Goal: Task Accomplishment & Management: Use online tool/utility

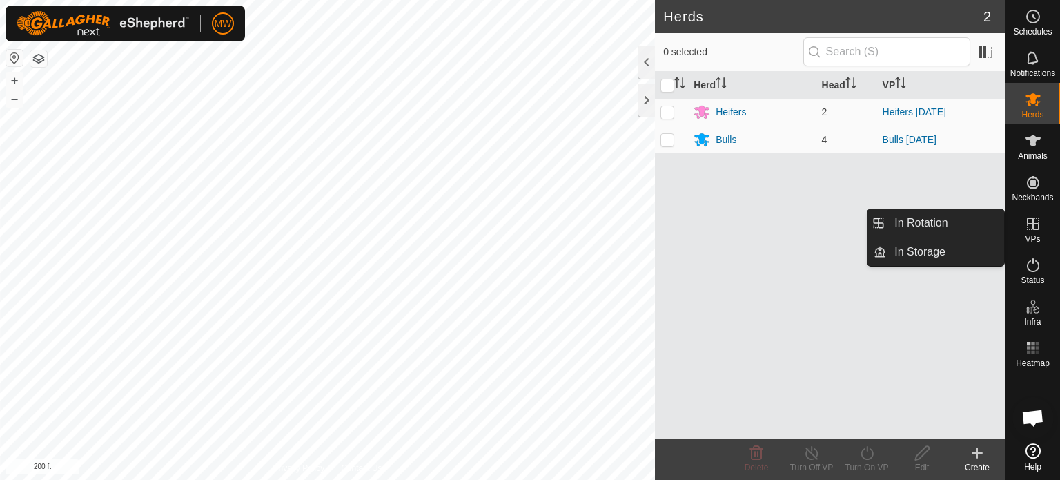
click at [1023, 233] on es-virtualpaddocks-svg-icon at bounding box center [1033, 224] width 25 height 22
click at [963, 215] on link "In Rotation" at bounding box center [945, 223] width 118 height 28
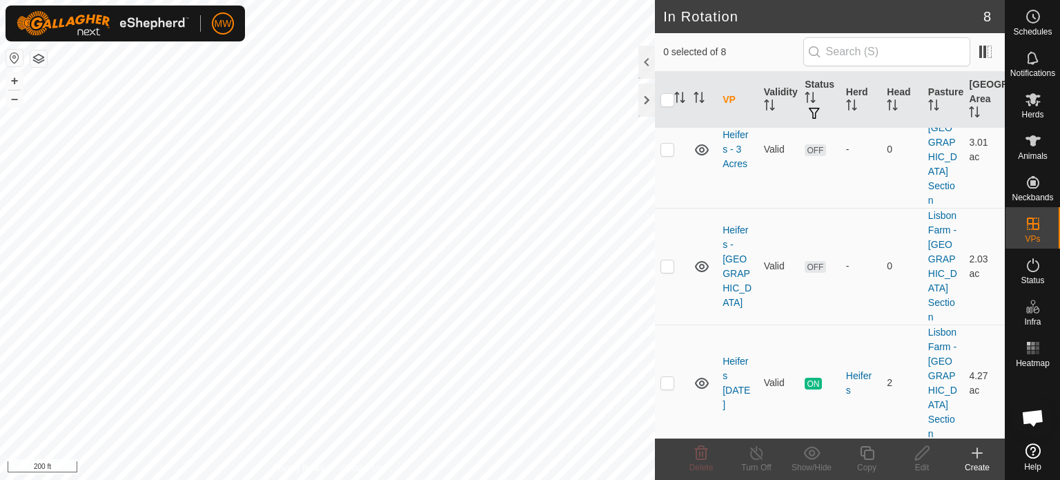
scroll to position [417, 0]
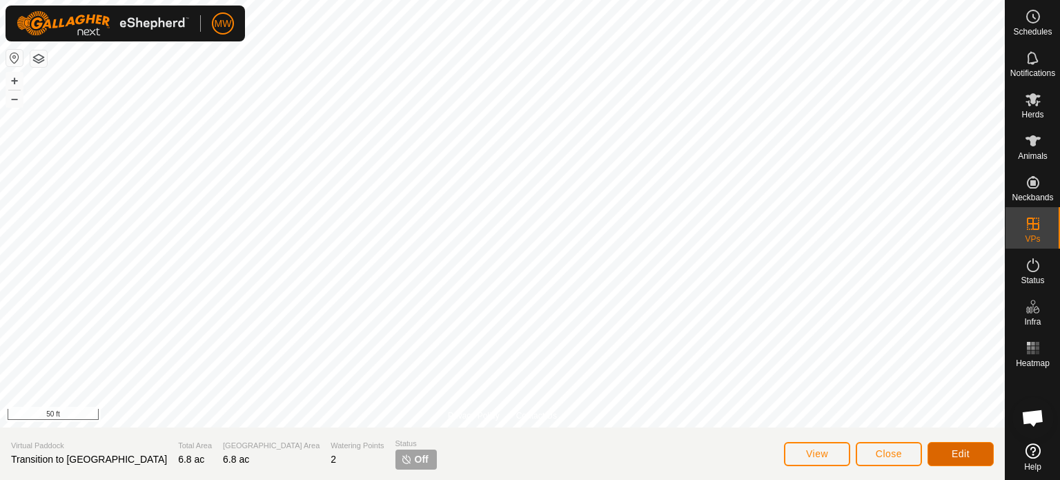
click at [985, 460] on button "Edit" at bounding box center [960, 454] width 66 height 24
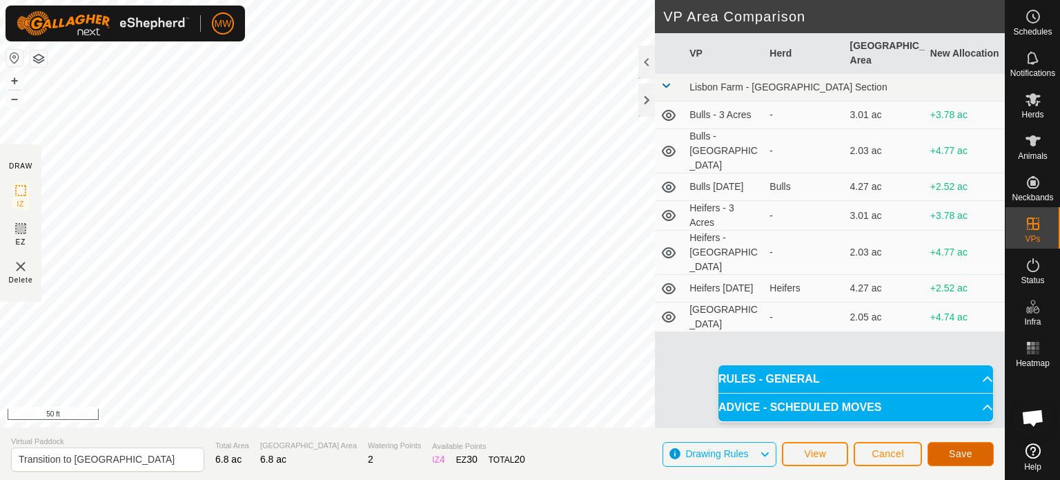
click at [944, 452] on button "Save" at bounding box center [960, 454] width 66 height 24
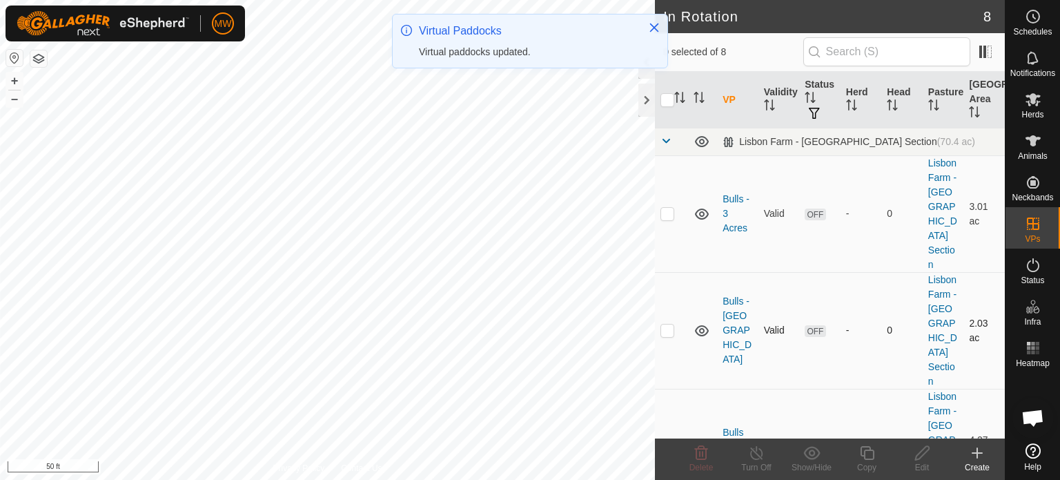
click at [668, 324] on p-checkbox at bounding box center [667, 329] width 14 height 11
checkbox input "true"
click at [934, 466] on div "Edit" at bounding box center [921, 467] width 55 height 12
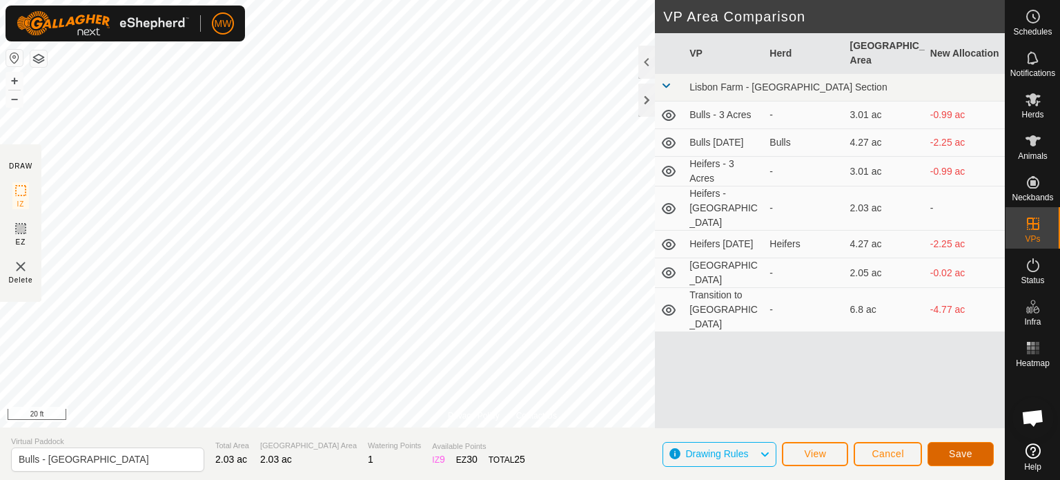
click at [949, 458] on span "Save" at bounding box center [960, 453] width 23 height 11
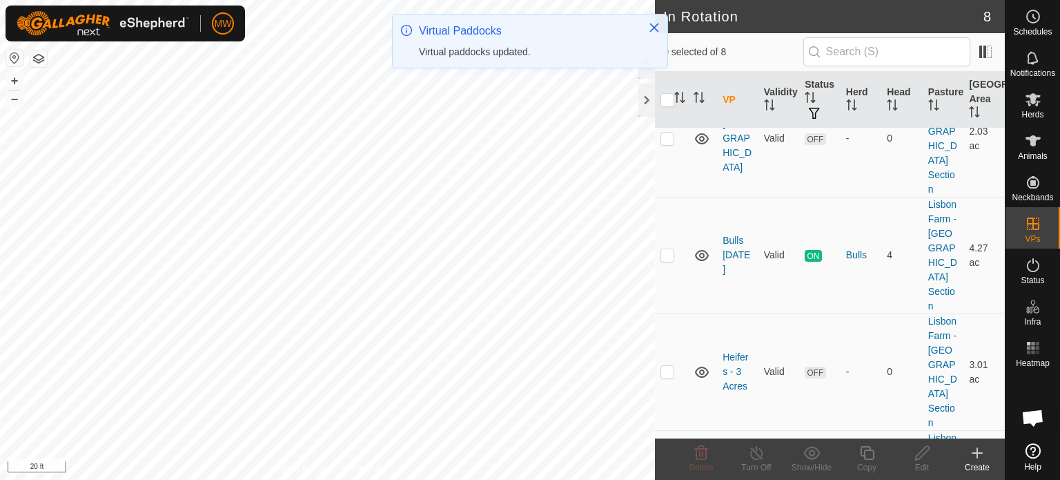
scroll to position [207, 0]
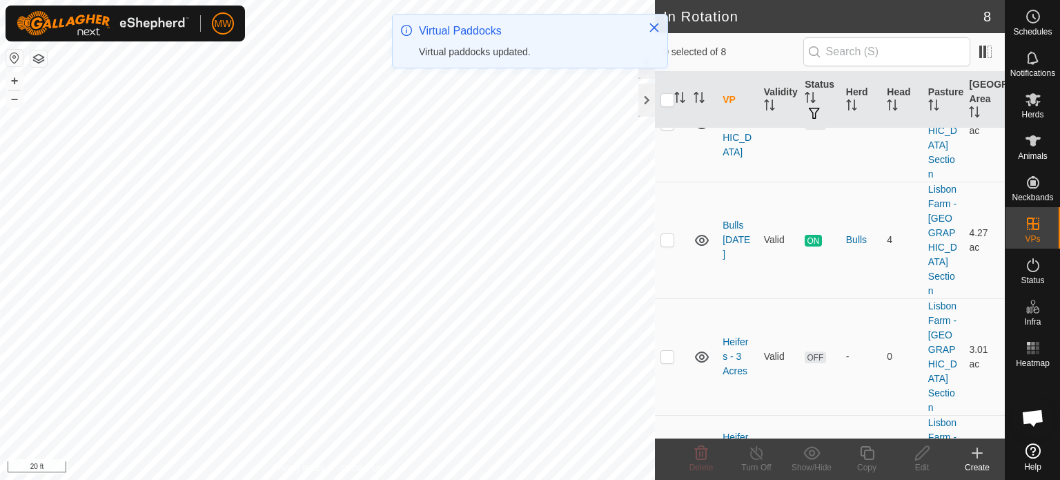
click at [676, 415] on td at bounding box center [671, 473] width 33 height 117
checkbox input "true"
click at [922, 466] on div "Edit" at bounding box center [921, 467] width 55 height 12
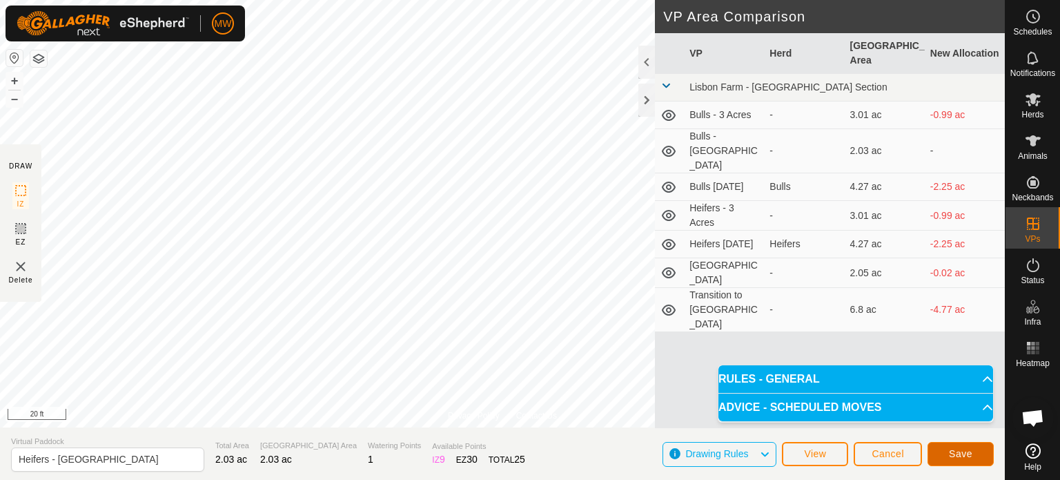
click at [961, 460] on button "Save" at bounding box center [960, 454] width 66 height 24
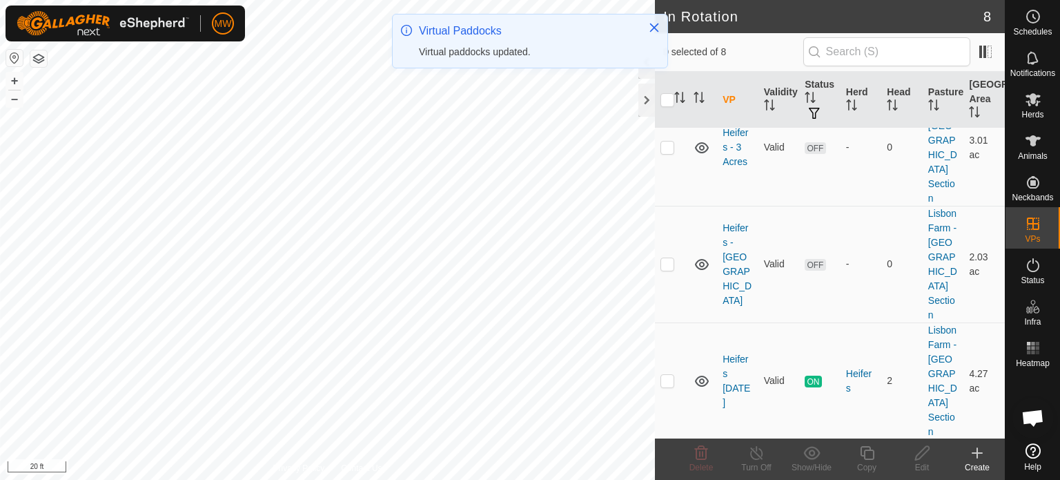
scroll to position [417, 0]
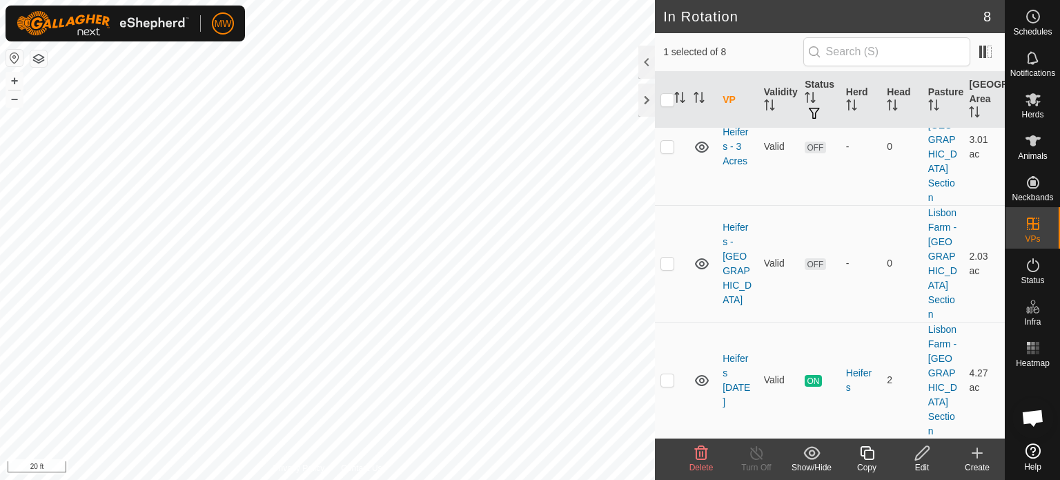
checkbox input "false"
checkbox input "true"
click at [921, 459] on icon at bounding box center [922, 452] width 17 height 17
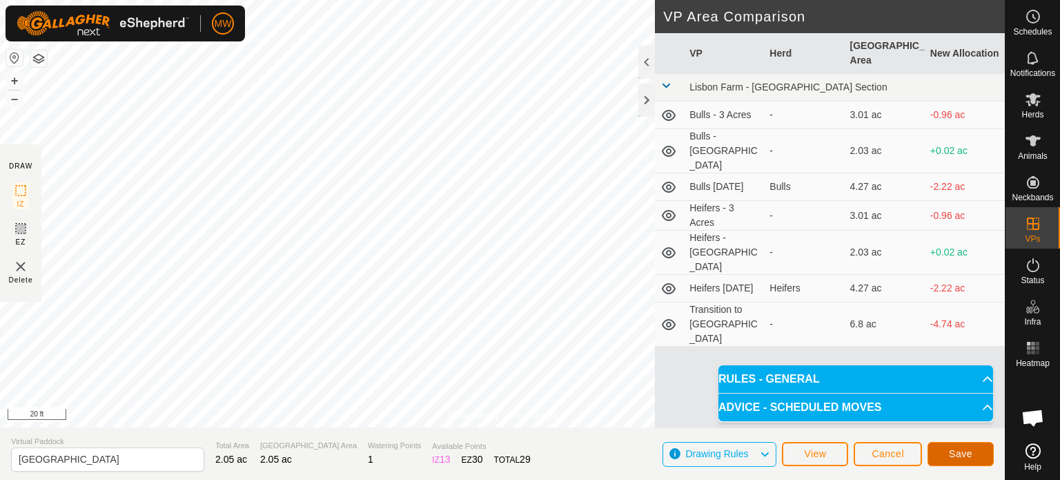
click at [956, 455] on span "Save" at bounding box center [960, 453] width 23 height 11
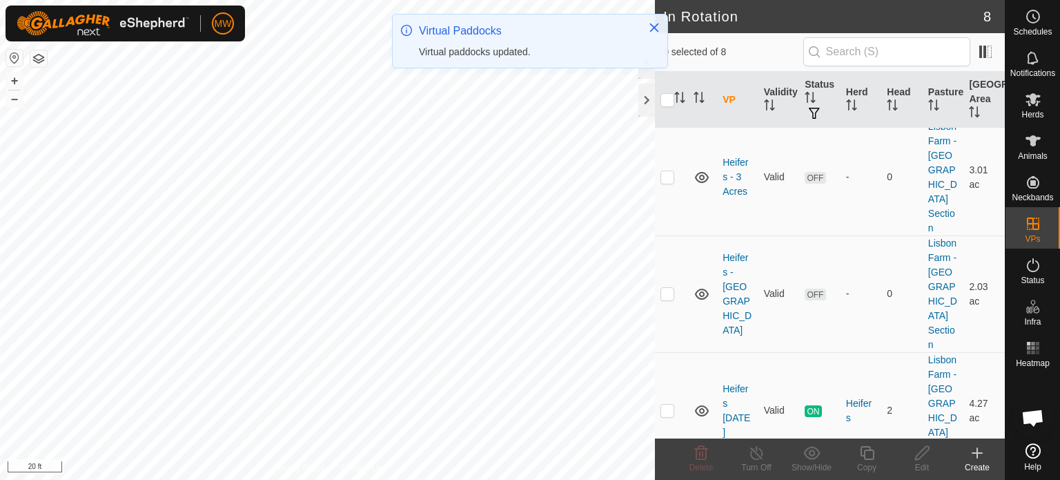
scroll to position [417, 0]
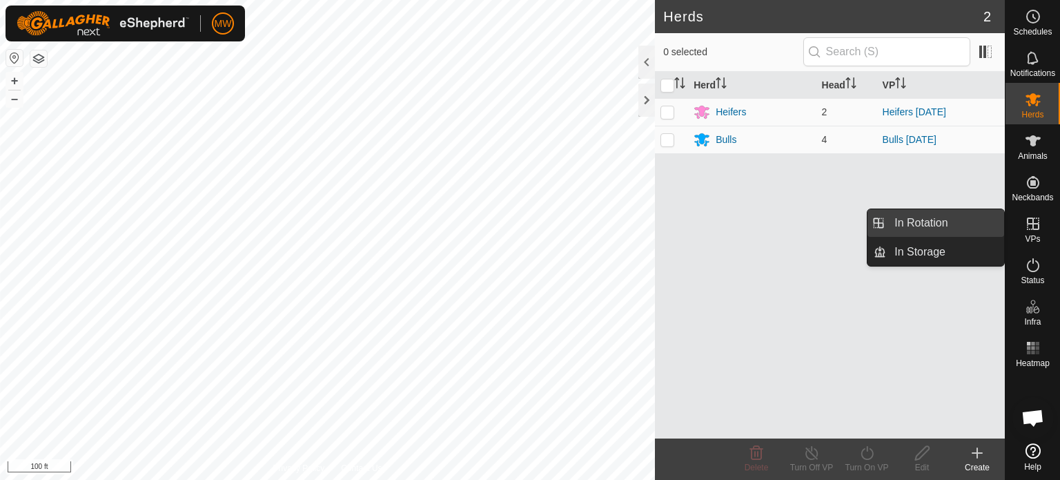
click at [939, 223] on link "In Rotation" at bounding box center [945, 223] width 118 height 28
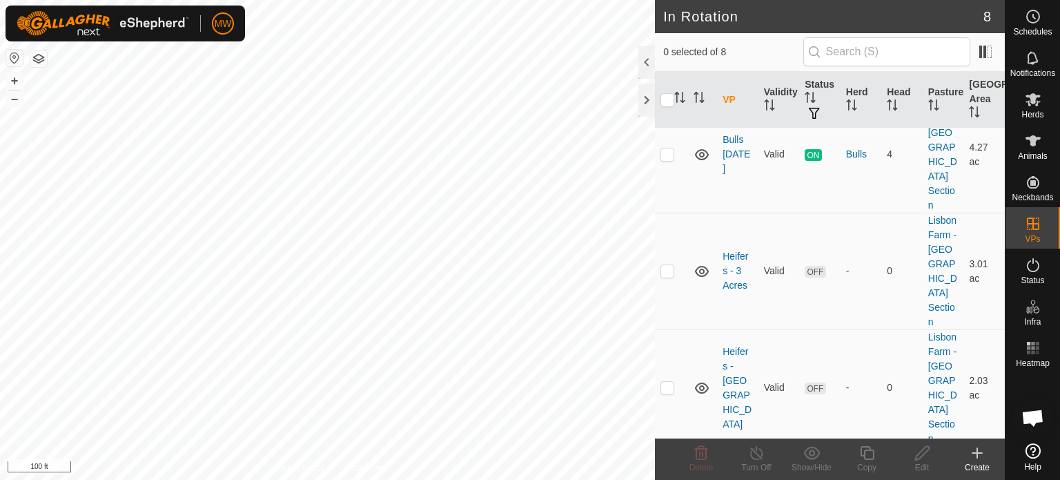
scroll to position [417, 0]
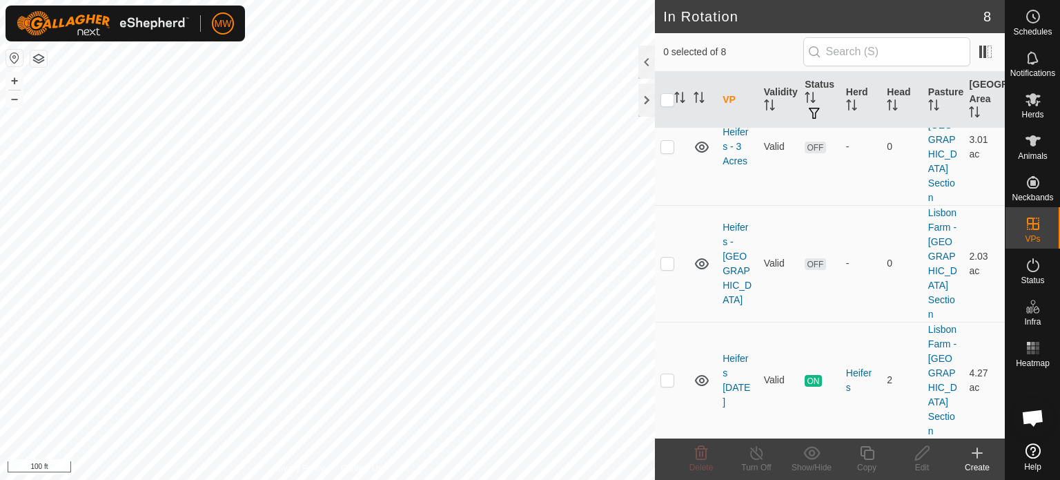
click at [969, 456] on icon at bounding box center [977, 452] width 17 height 17
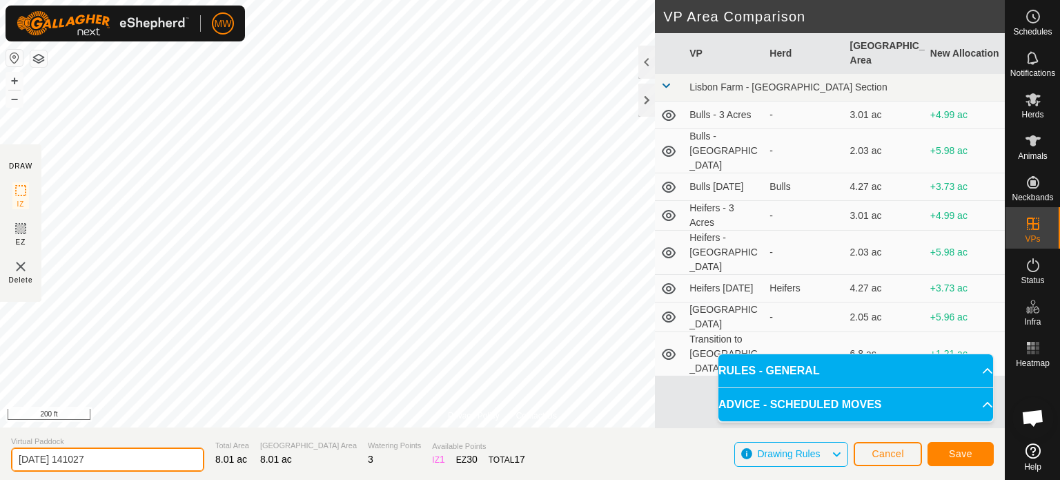
click at [0, 424] on div "Privacy Policy Contact Us + – ⇧ i 200 ft DRAW IZ EZ Delete VP Area Comparison V…" at bounding box center [502, 240] width 1005 height 480
type input "Heifers Everything"
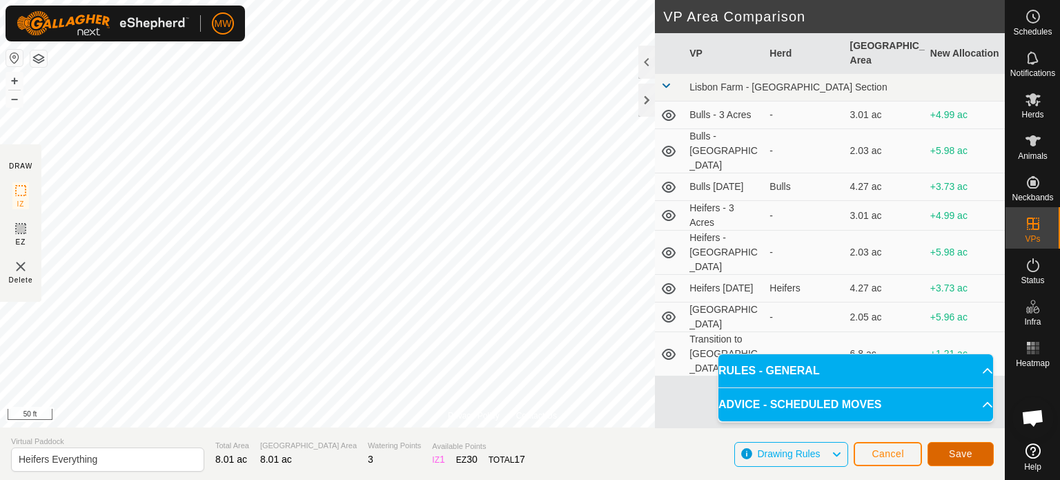
click at [961, 445] on button "Save" at bounding box center [960, 454] width 66 height 24
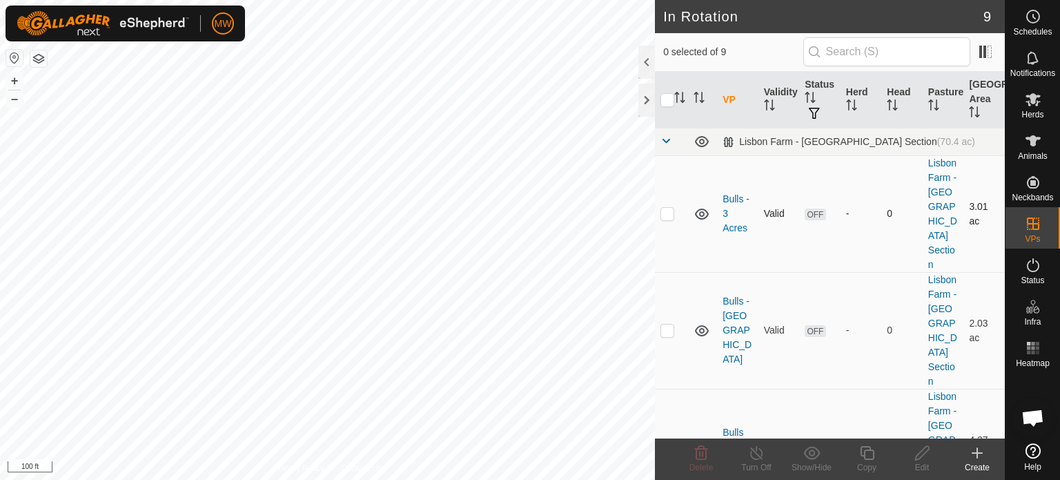
click at [698, 206] on icon at bounding box center [702, 214] width 17 height 17
click at [701, 322] on icon at bounding box center [702, 330] width 17 height 17
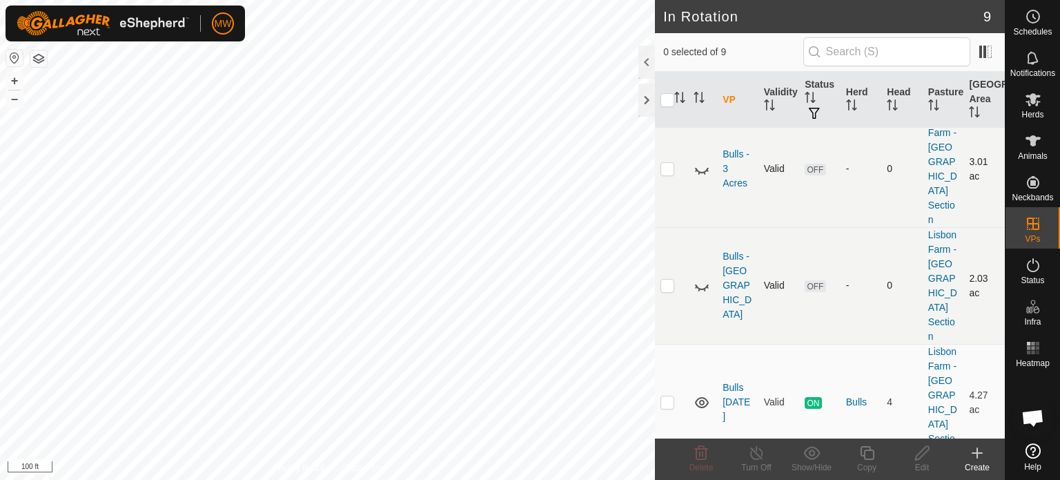
scroll to position [69, 0]
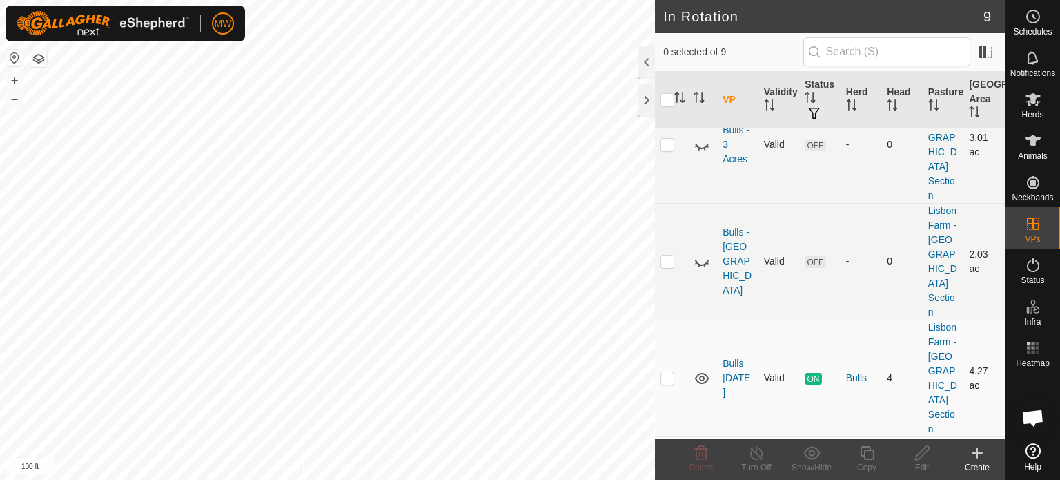
click at [704, 373] on icon at bounding box center [702, 378] width 14 height 11
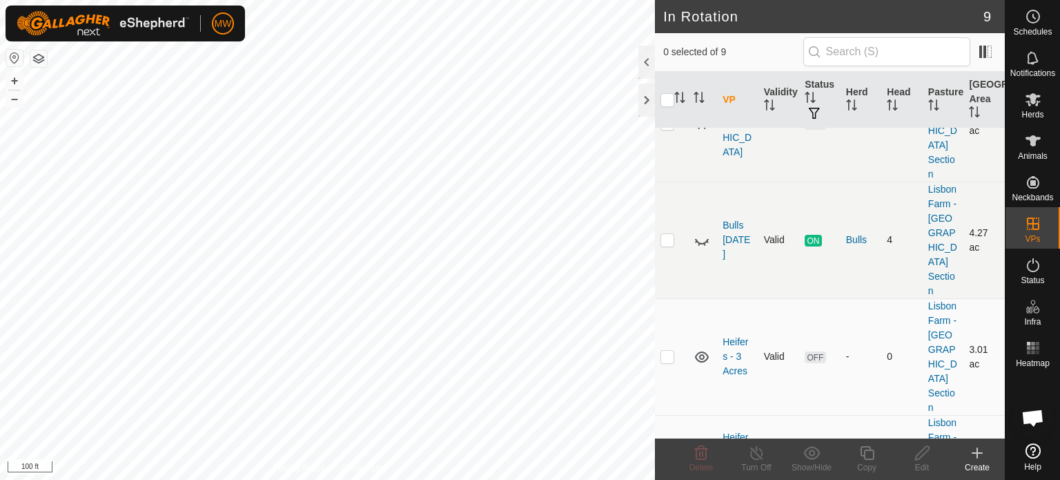
click at [702, 348] on icon at bounding box center [702, 356] width 17 height 17
click at [704, 468] on icon at bounding box center [702, 473] width 14 height 11
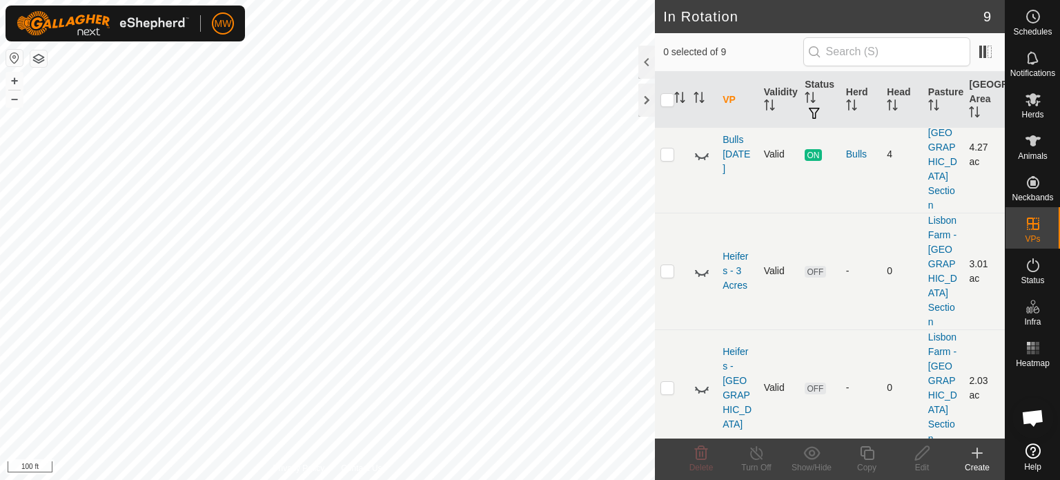
scroll to position [414, 0]
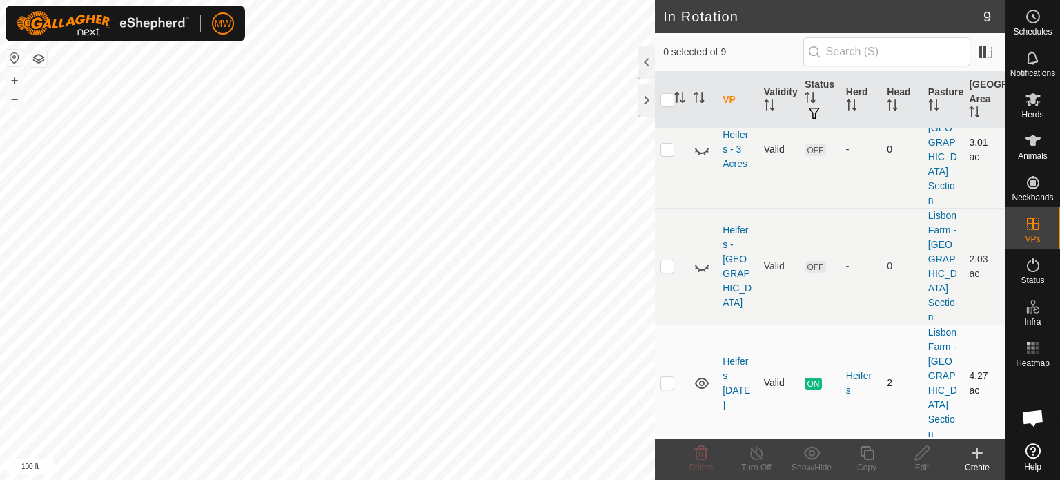
click at [696, 375] on icon at bounding box center [702, 383] width 17 height 17
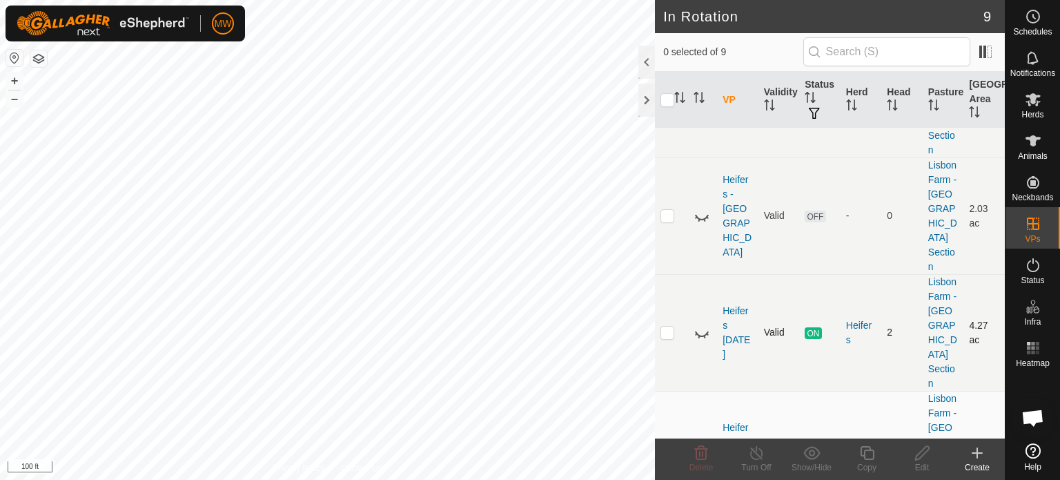
scroll to position [504, 0]
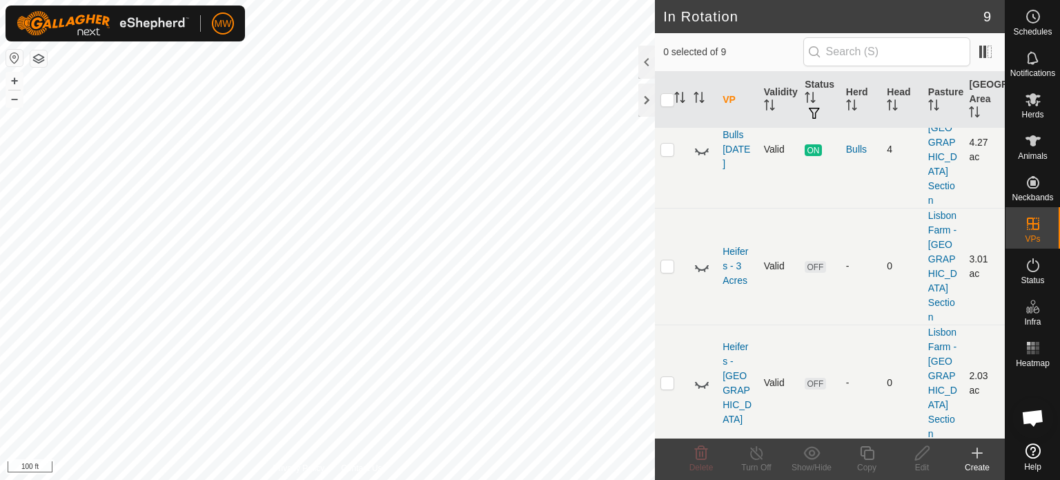
scroll to position [159, 0]
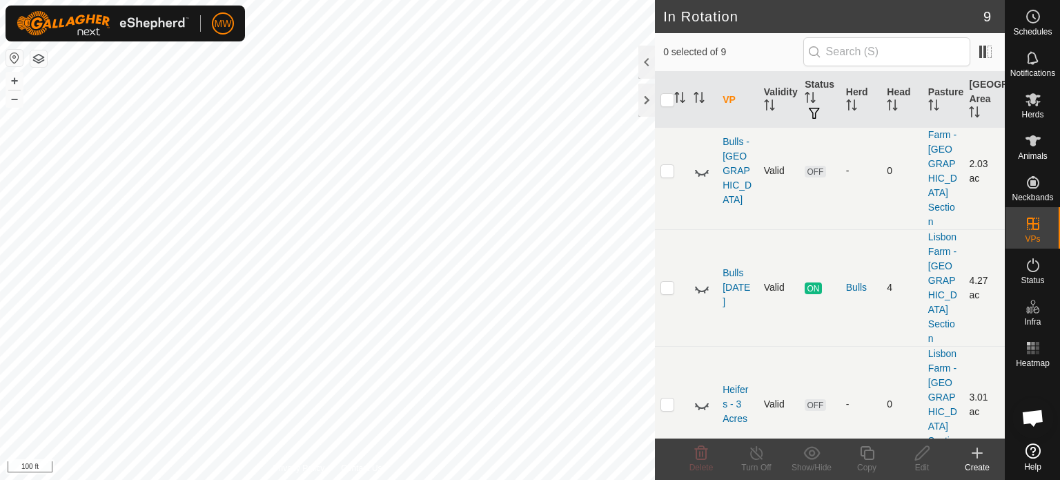
click at [701, 396] on icon at bounding box center [702, 404] width 17 height 17
click at [700, 396] on icon at bounding box center [702, 404] width 17 height 17
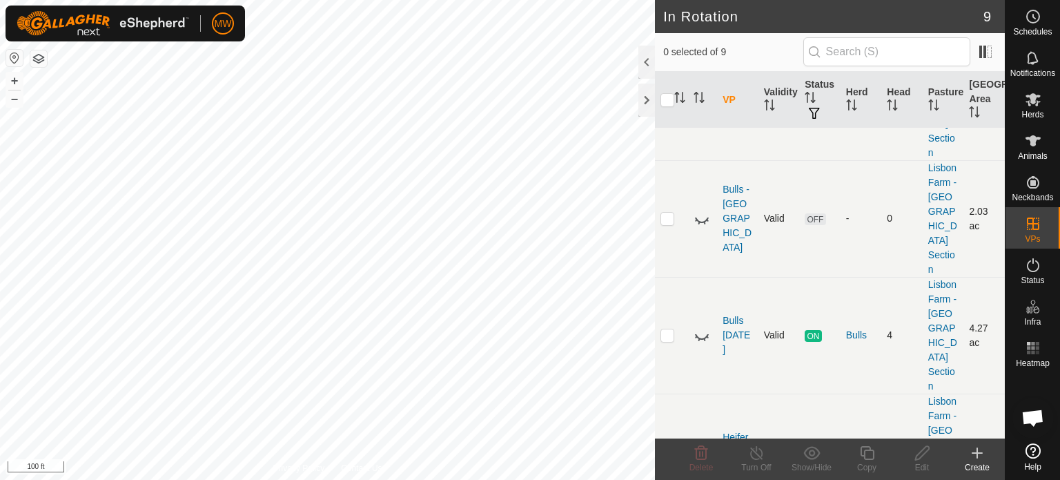
scroll to position [90, 0]
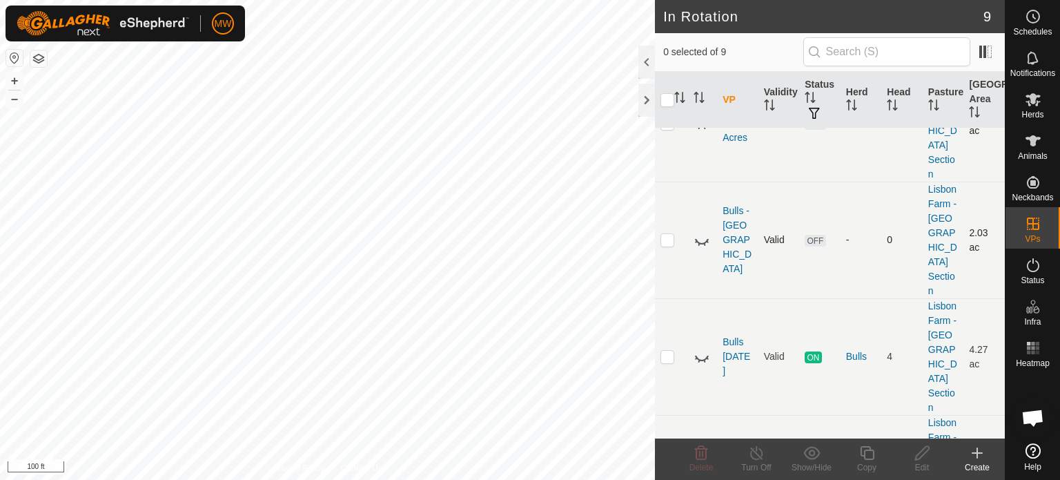
click at [704, 348] on icon at bounding box center [702, 356] width 17 height 17
click at [972, 464] on div "Create" at bounding box center [977, 467] width 55 height 12
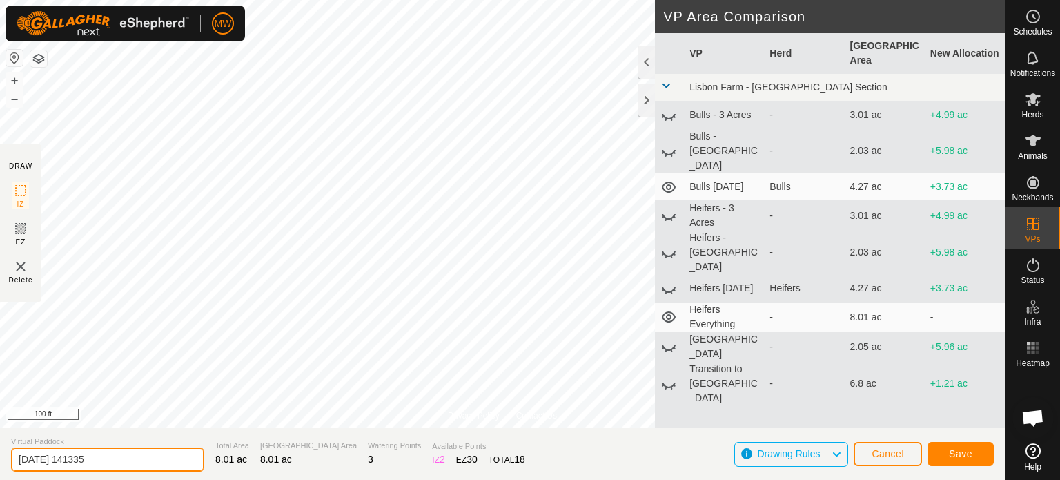
drag, startPoint x: 181, startPoint y: 456, endPoint x: 0, endPoint y: 437, distance: 182.5
click at [0, 437] on section "Virtual Paddock [DATE] 141335 Total Area 8.01 ac Grazing Area 8.01 ac Watering …" at bounding box center [502, 453] width 1005 height 52
type input "Bulls Everything"
click at [961, 453] on span "Save" at bounding box center [960, 453] width 23 height 11
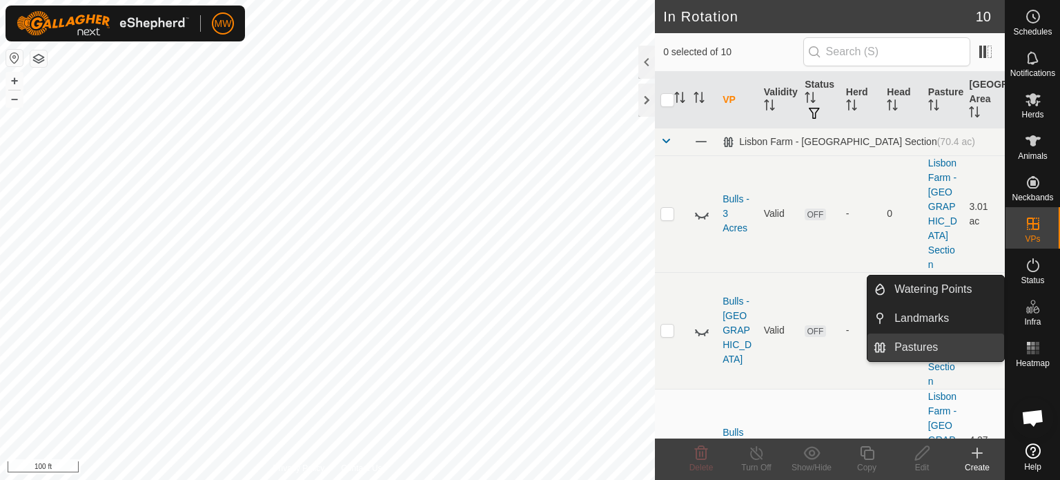
click at [894, 342] on link "Pastures" at bounding box center [945, 347] width 118 height 28
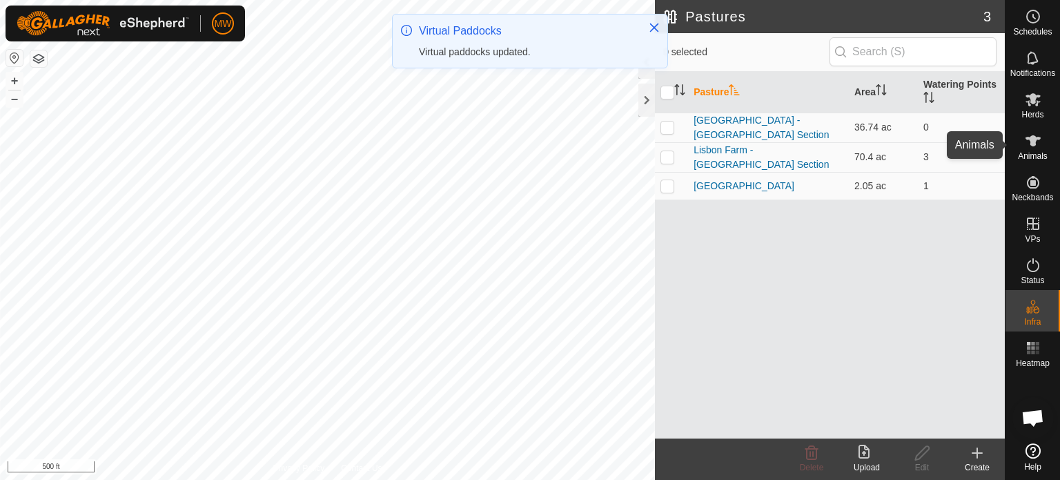
click at [1037, 128] on div "Animals" at bounding box center [1032, 144] width 55 height 41
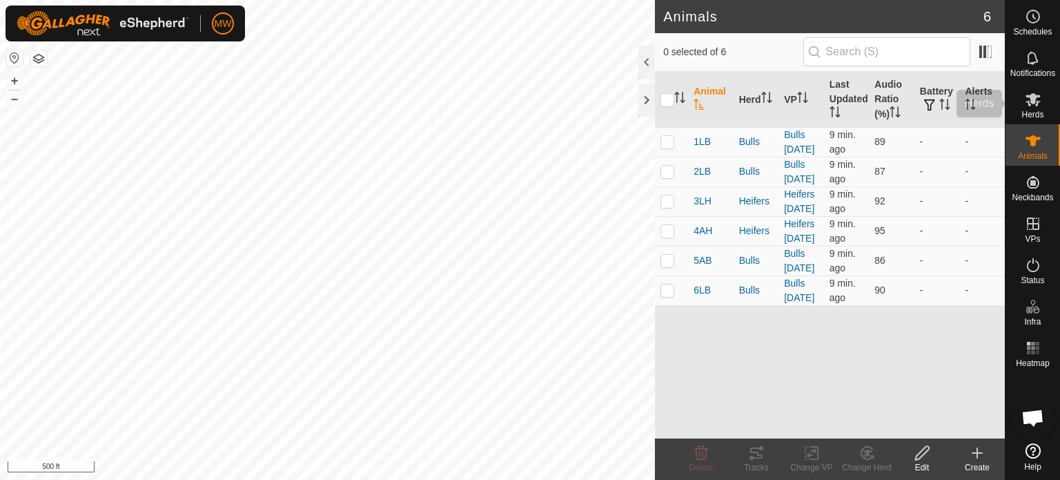
click at [1041, 95] on icon at bounding box center [1033, 99] width 17 height 17
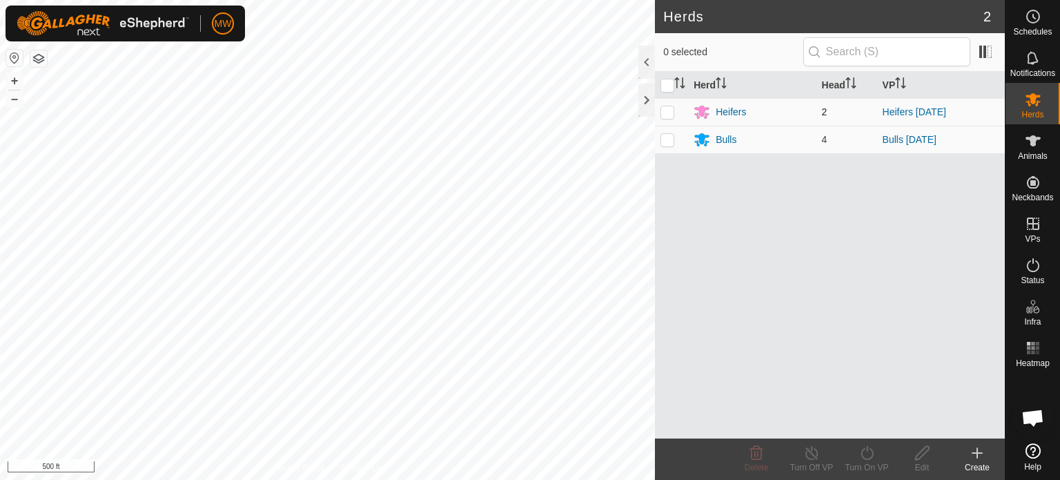
click at [666, 110] on p-checkbox at bounding box center [667, 111] width 14 height 11
checkbox input "true"
click at [856, 456] on turn-on-svg-icon at bounding box center [866, 452] width 55 height 17
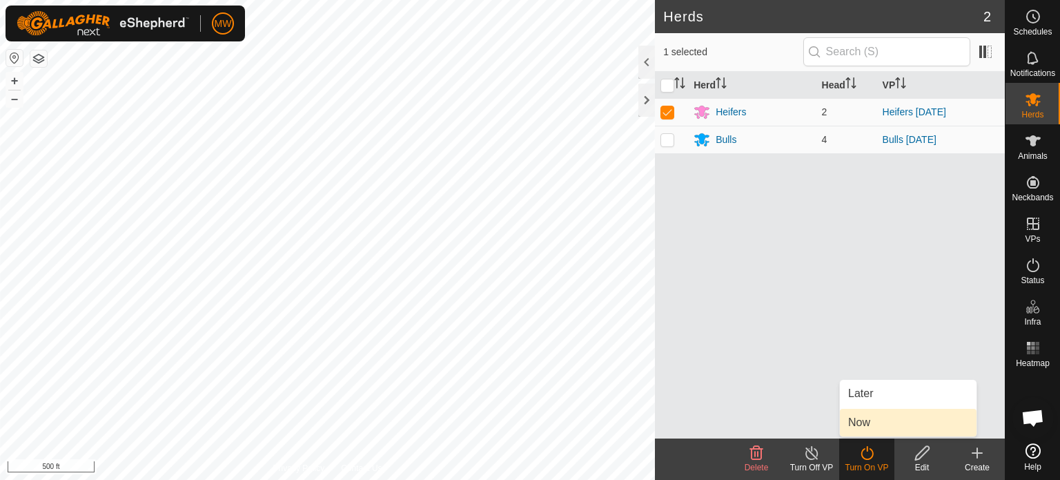
click at [867, 426] on link "Now" at bounding box center [908, 423] width 137 height 28
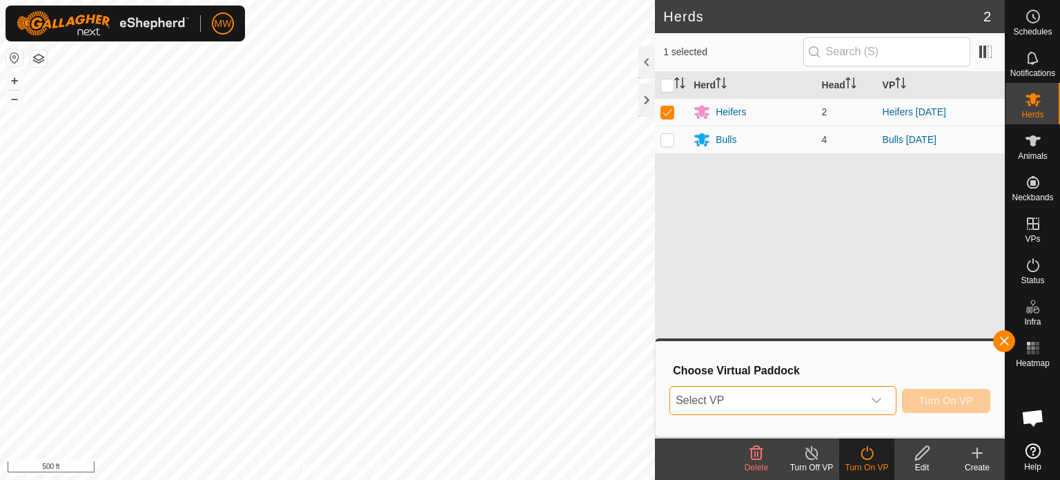
click at [788, 409] on span "Select VP" at bounding box center [766, 400] width 193 height 28
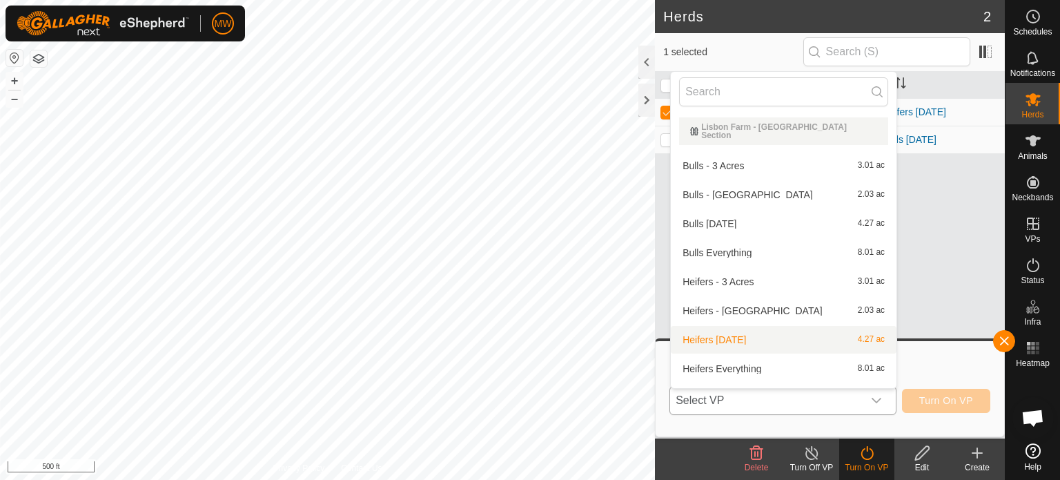
scroll to position [15, 0]
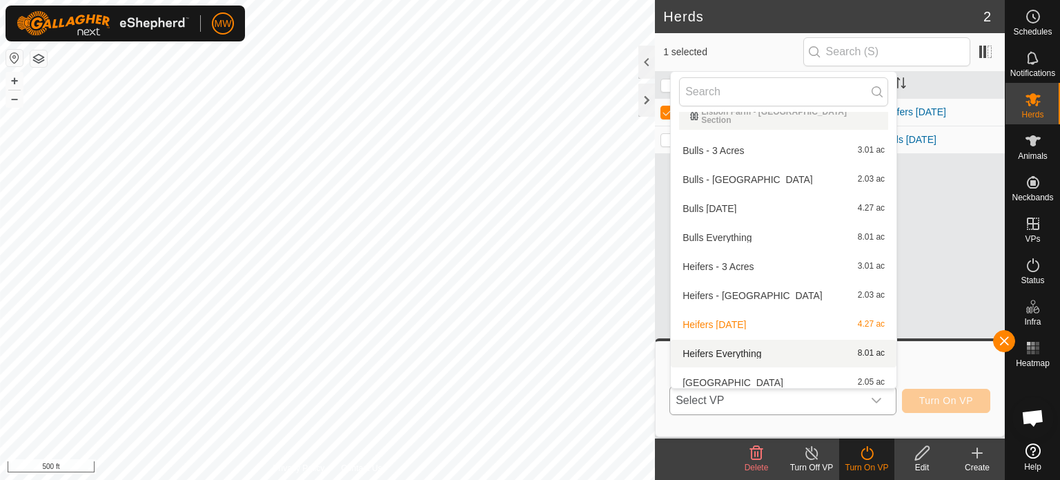
click at [736, 347] on li "Heifers Everything 8.01 ac" at bounding box center [784, 354] width 226 height 28
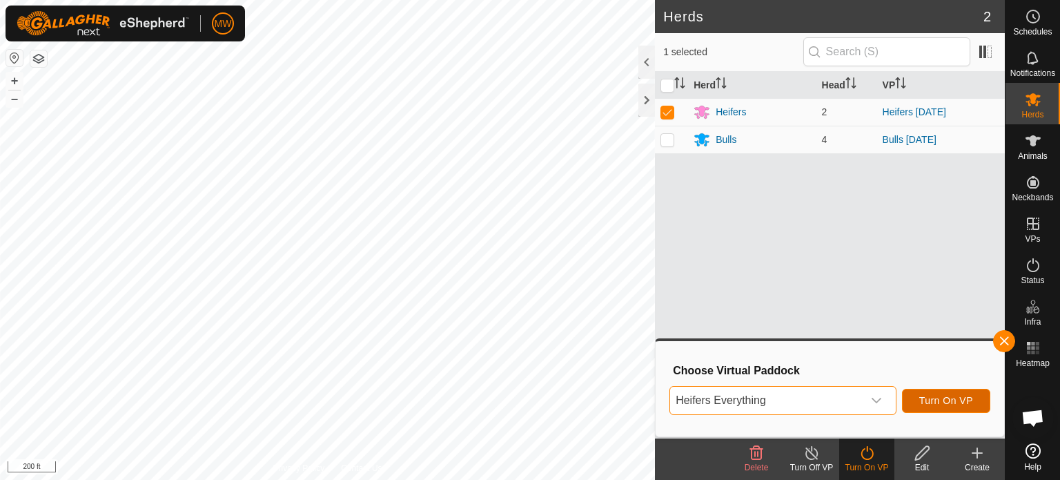
click at [970, 405] on span "Turn On VP" at bounding box center [946, 400] width 54 height 11
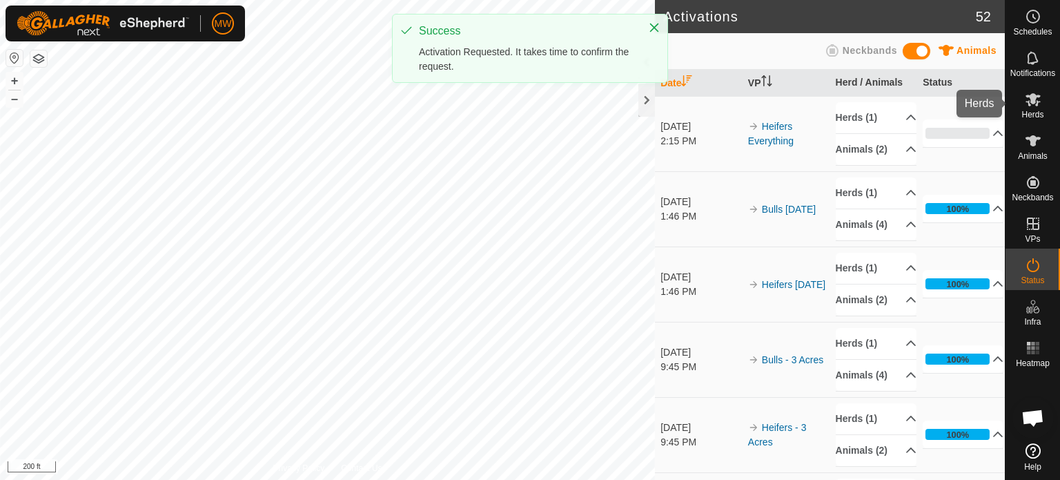
click at [1019, 89] on div "Herds" at bounding box center [1032, 103] width 55 height 41
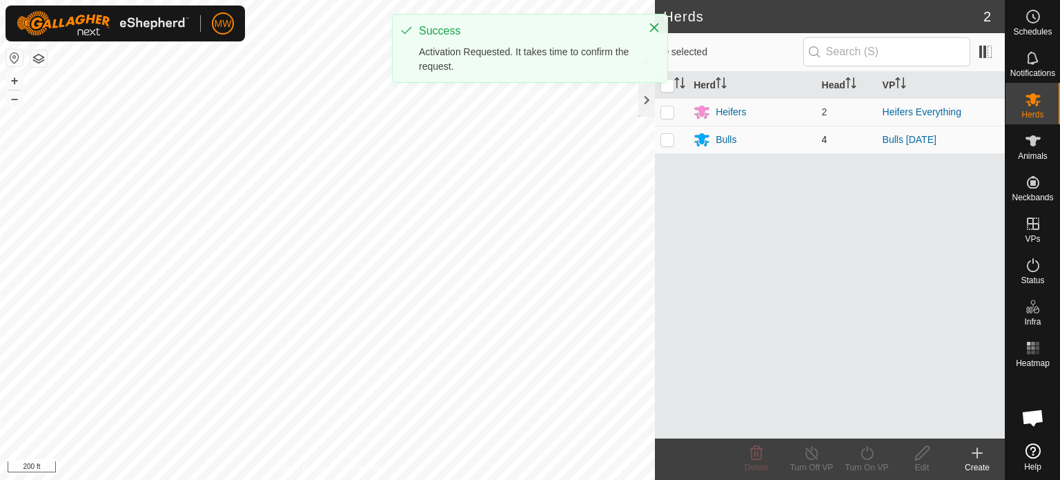
click at [664, 134] on p-checkbox at bounding box center [667, 139] width 14 height 11
checkbox input "true"
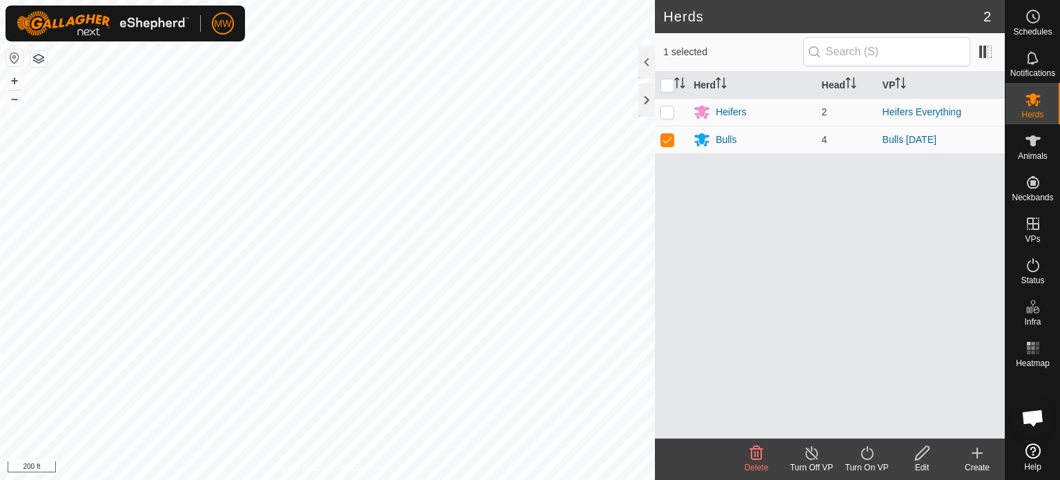
click at [864, 444] on div "Turn On VP" at bounding box center [866, 458] width 55 height 41
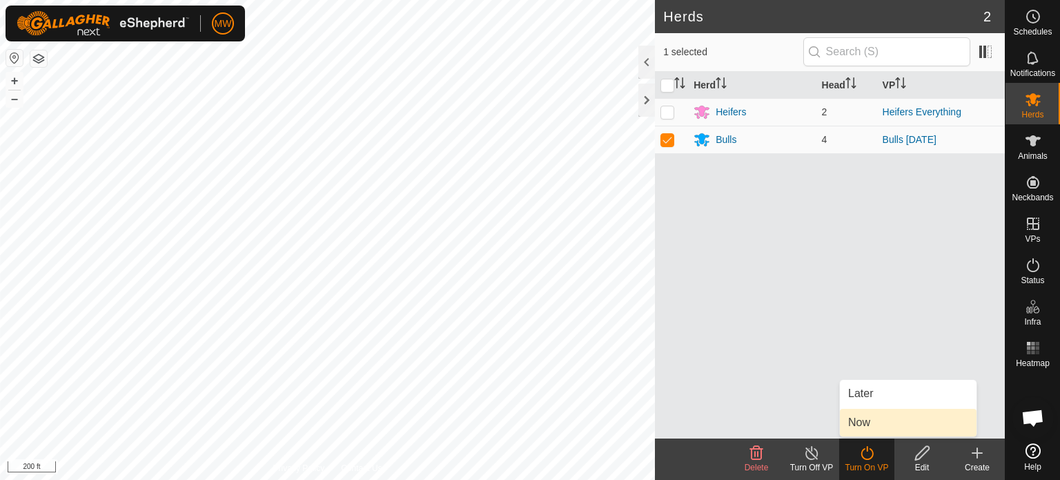
click at [866, 419] on link "Now" at bounding box center [908, 423] width 137 height 28
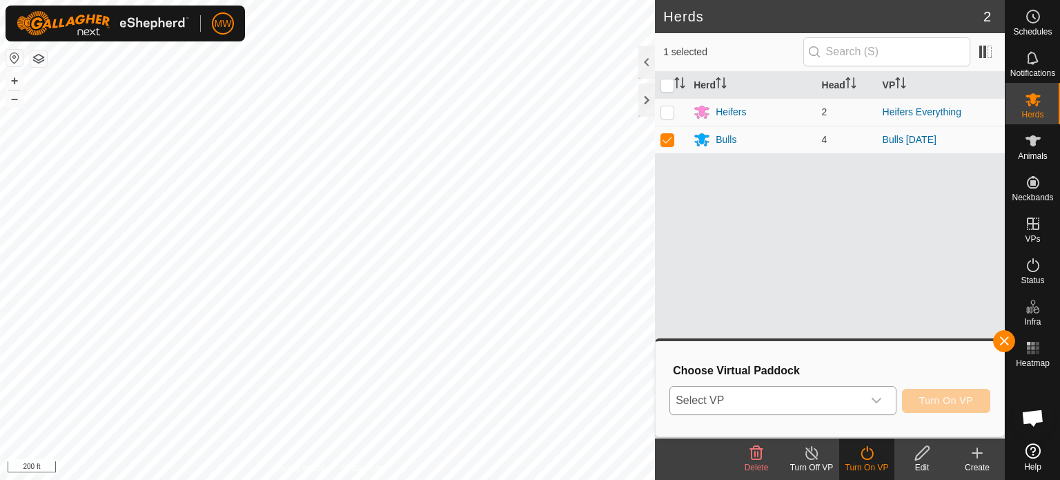
click at [746, 393] on span "Select VP" at bounding box center [766, 400] width 193 height 28
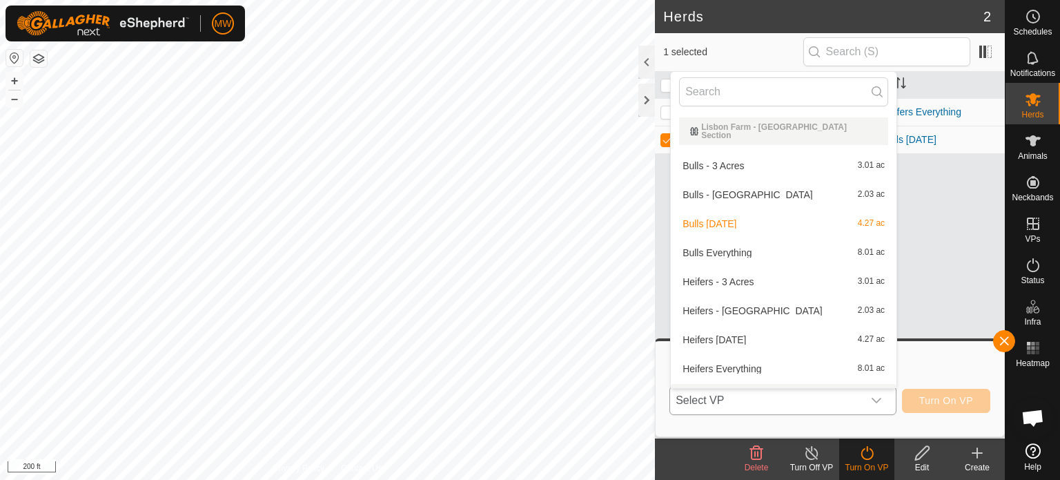
scroll to position [15, 0]
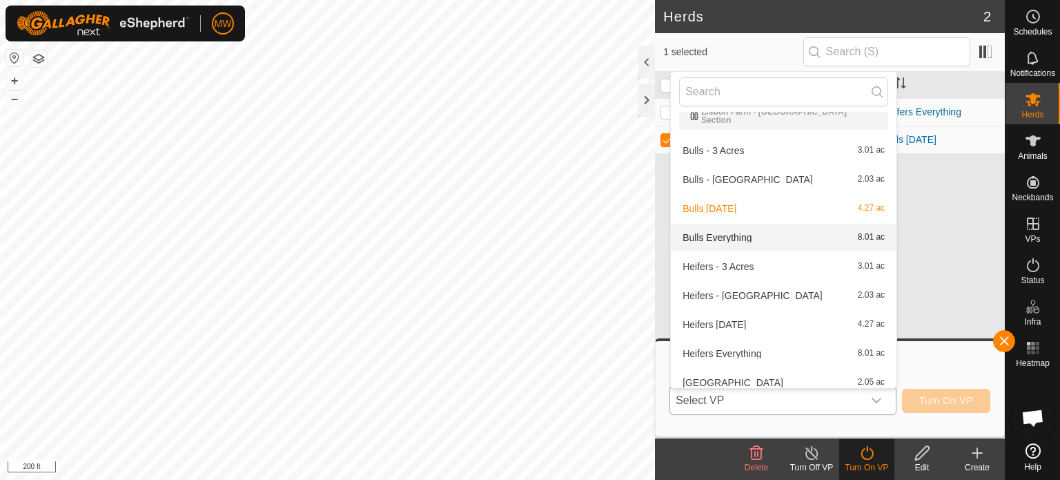
click at [724, 224] on li "Bulls Everything 8.01 ac" at bounding box center [784, 238] width 226 height 28
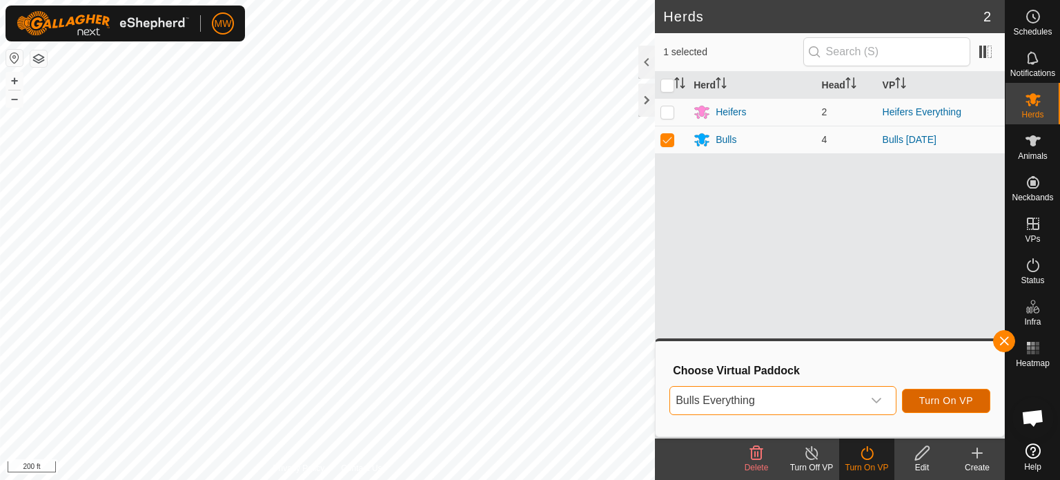
click at [952, 403] on span "Turn On VP" at bounding box center [946, 400] width 54 height 11
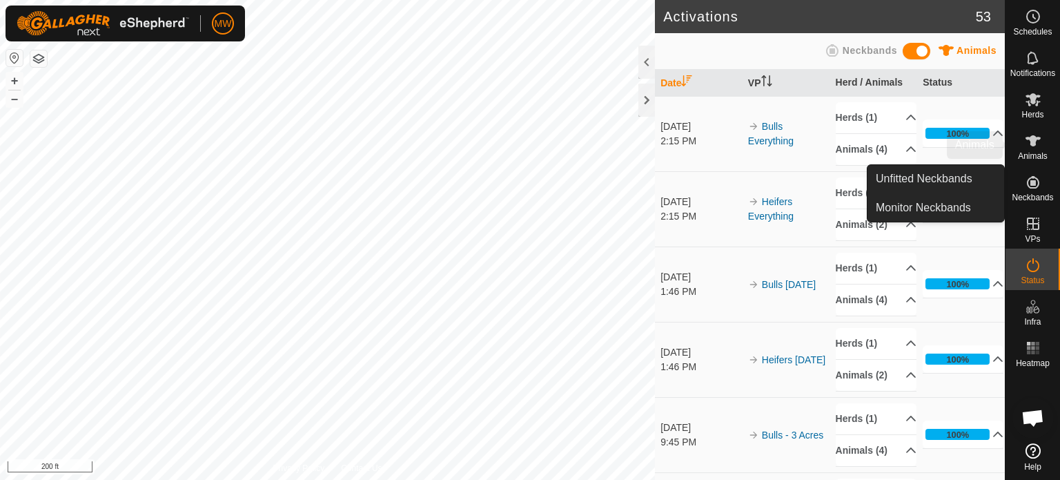
click at [1029, 137] on icon at bounding box center [1032, 140] width 15 height 11
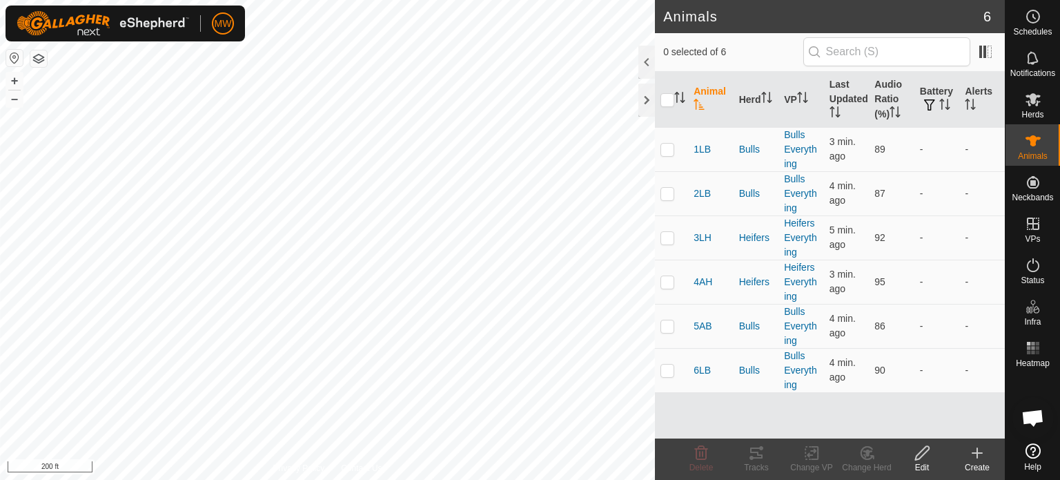
click at [659, 102] on th at bounding box center [671, 100] width 33 height 56
click at [662, 97] on input "checkbox" at bounding box center [667, 100] width 14 height 14
checkbox input "true"
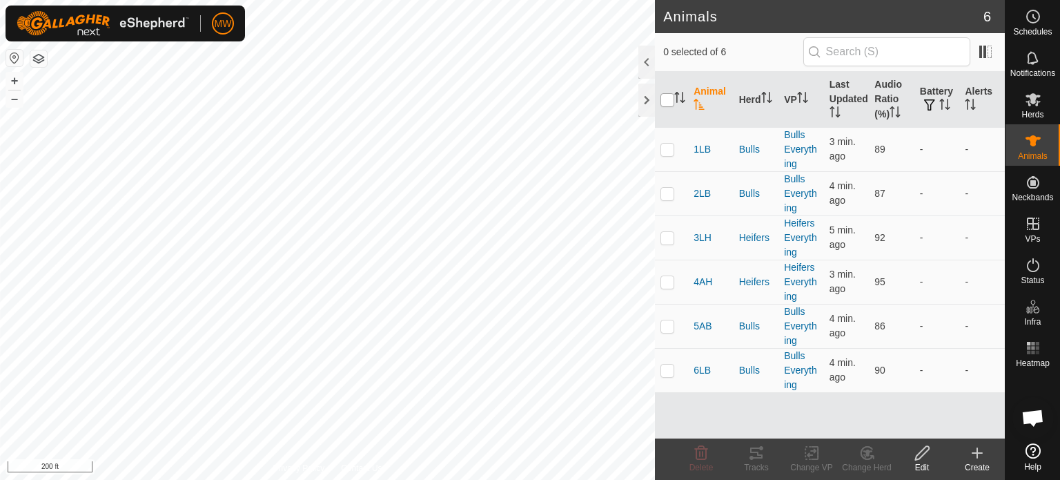
checkbox input "true"
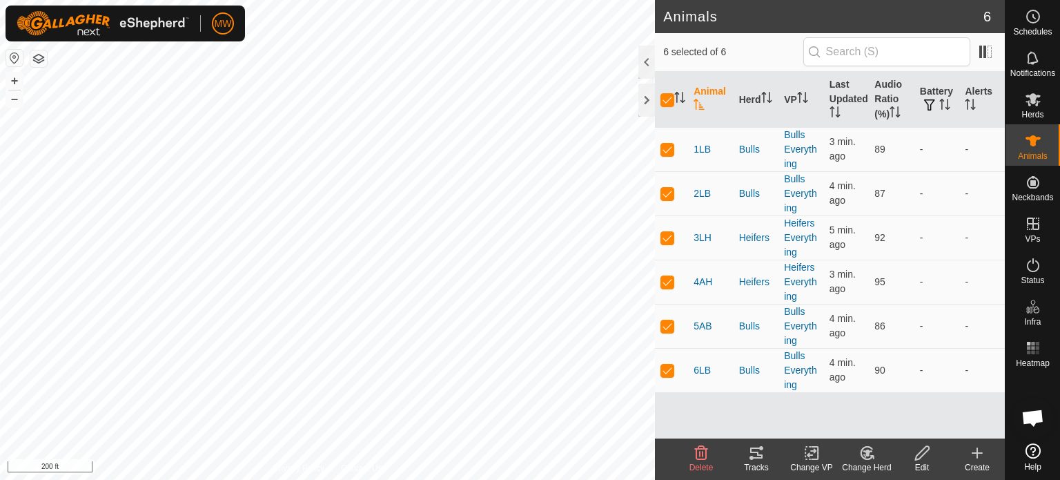
click at [759, 452] on icon at bounding box center [756, 452] width 17 height 17
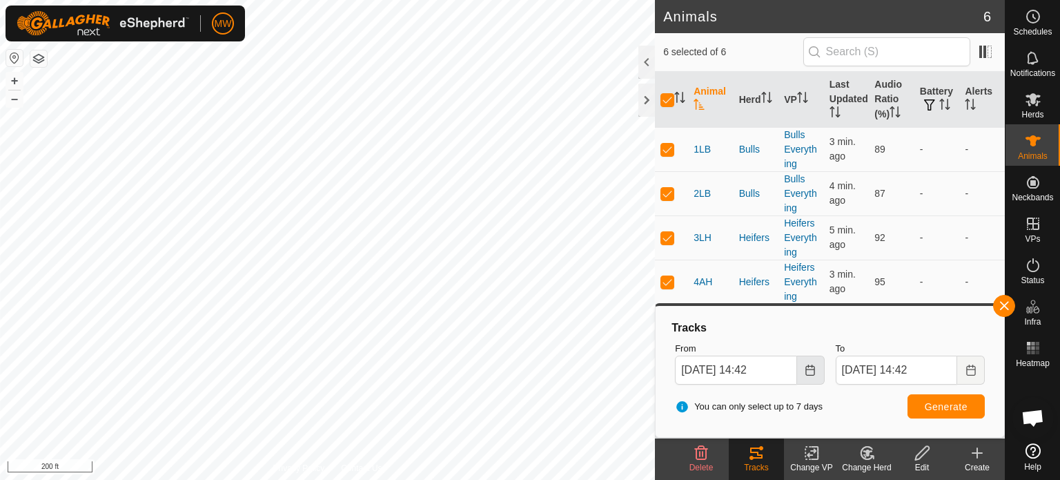
click at [817, 369] on button "Choose Date" at bounding box center [811, 369] width 28 height 29
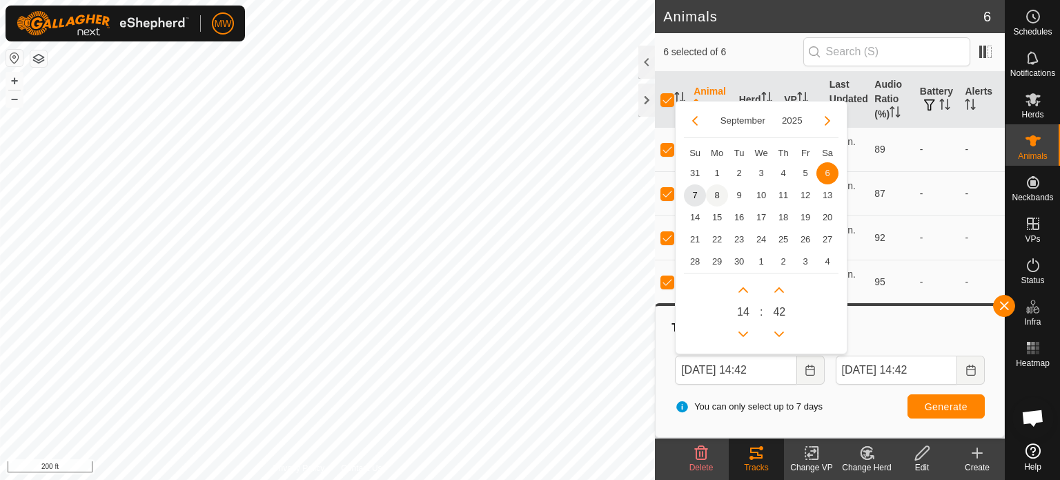
click at [709, 193] on span "8" at bounding box center [717, 195] width 22 height 22
type input "Sep 08, 2025 14:42"
type input "Sep 09, 2025 14:42"
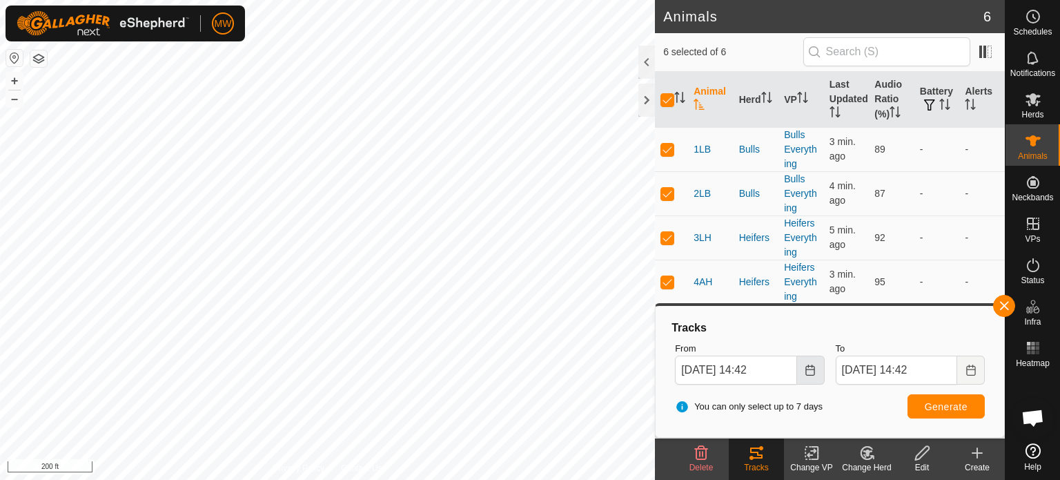
click at [814, 377] on button "Choose Date" at bounding box center [811, 369] width 28 height 29
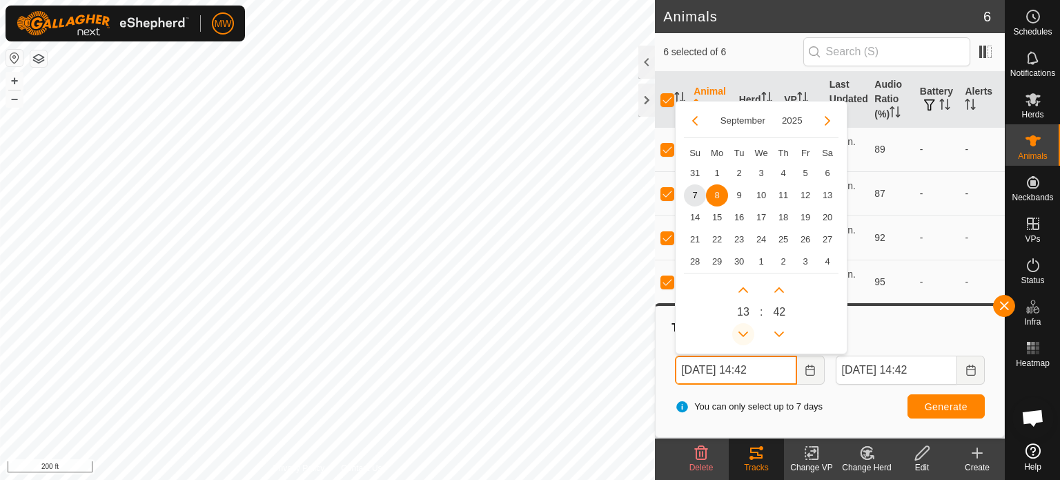
click at [740, 331] on button "Previous Hour" at bounding box center [743, 334] width 22 height 22
click at [740, 332] on span "Previous Hour" at bounding box center [740, 332] width 0 height 0
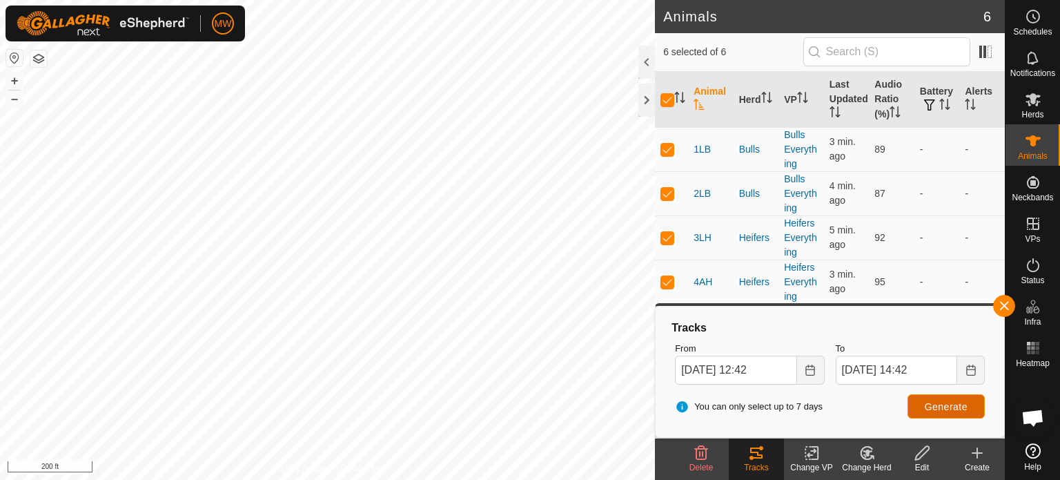
click at [966, 401] on span "Generate" at bounding box center [946, 406] width 43 height 11
click at [822, 365] on button "Choose Date" at bounding box center [811, 369] width 28 height 29
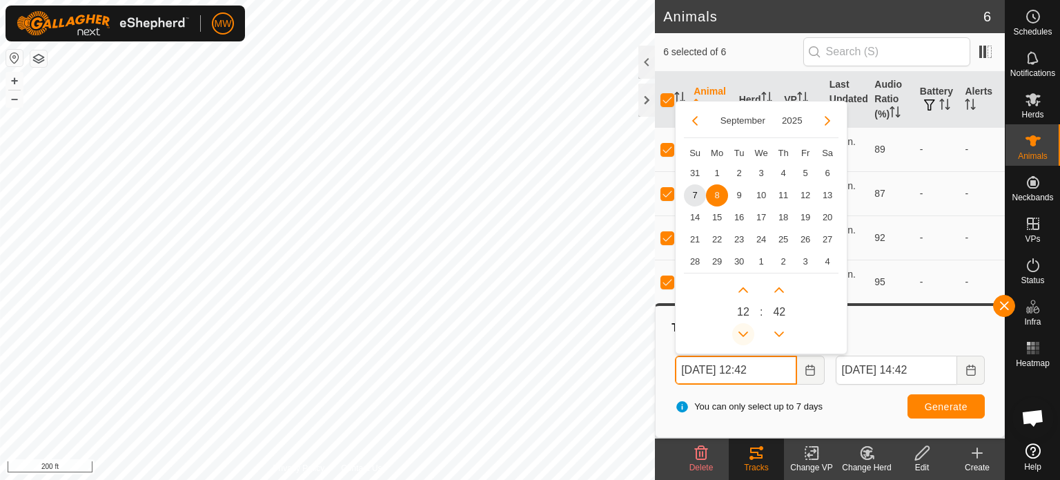
click at [734, 335] on button "Previous Hour" at bounding box center [743, 334] width 22 height 22
click at [737, 334] on span "Previous Hour" at bounding box center [737, 334] width 0 height 0
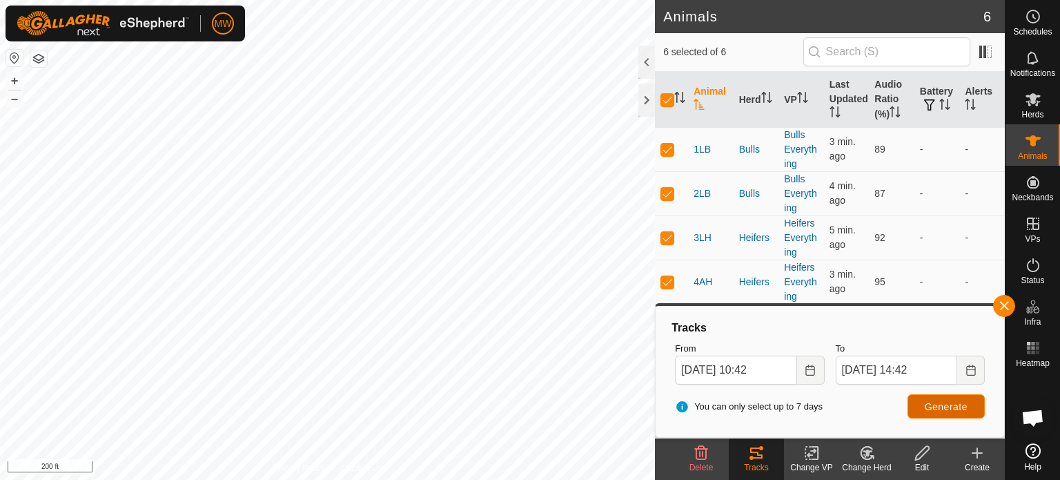
click at [948, 409] on span "Generate" at bounding box center [946, 406] width 43 height 11
click at [969, 366] on icon "Choose Date" at bounding box center [970, 369] width 9 height 11
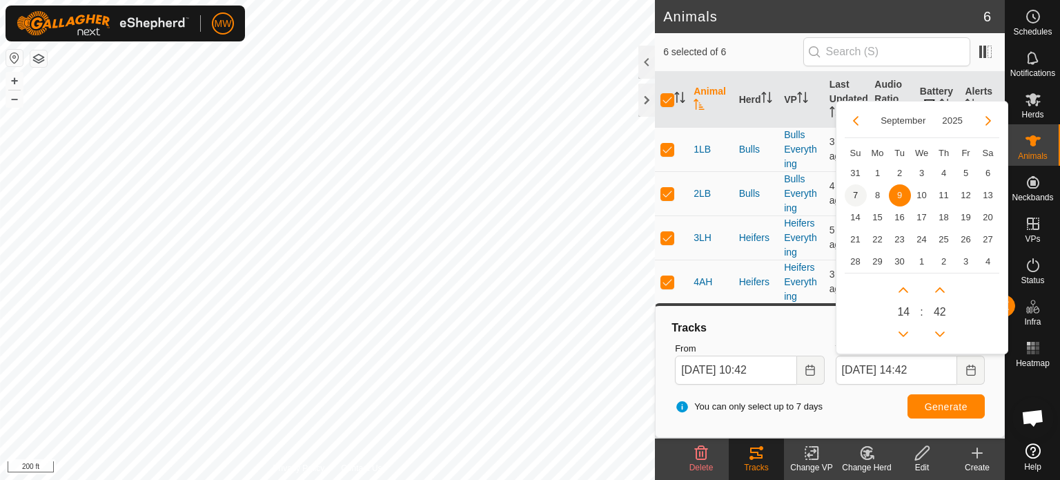
click at [854, 189] on span "7" at bounding box center [856, 195] width 22 height 22
type input "Sep 06, 2025 14:42"
type input "Sep 07, 2025 14:42"
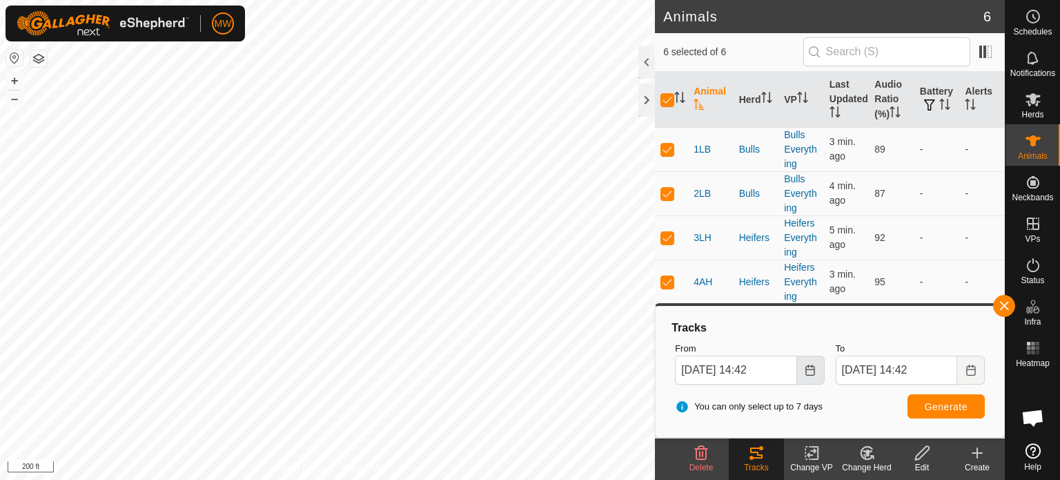
click at [811, 365] on icon "Choose Date" at bounding box center [809, 369] width 9 height 11
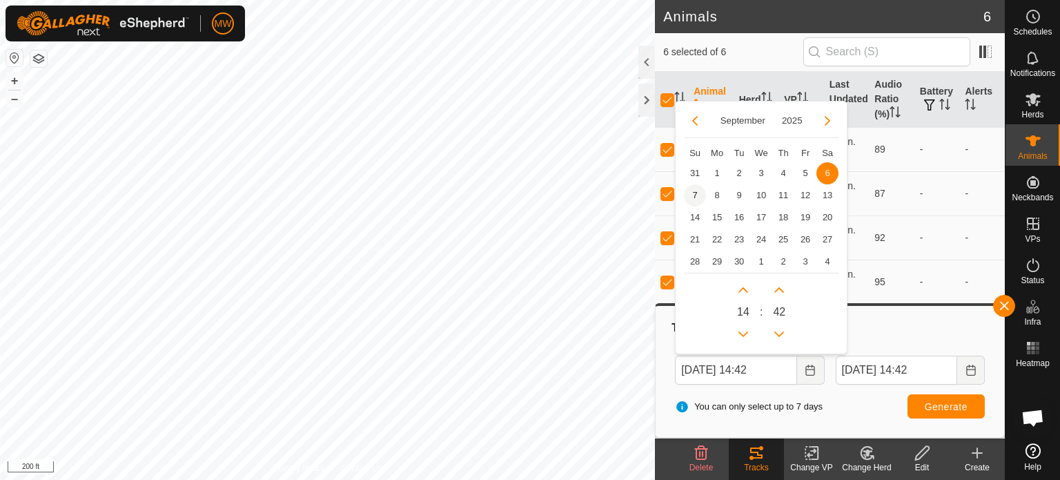
click at [689, 191] on span "7" at bounding box center [695, 195] width 22 height 22
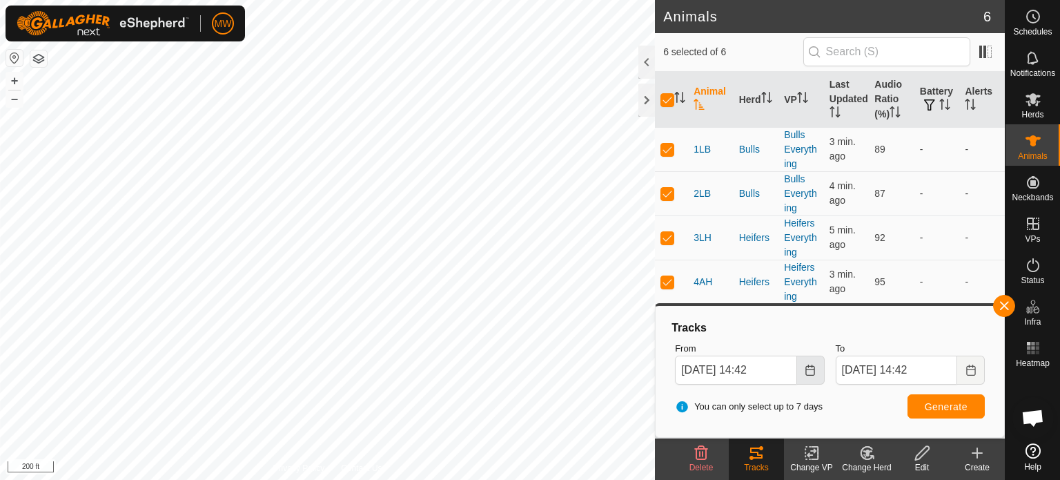
click at [801, 366] on button "Choose Date" at bounding box center [811, 369] width 28 height 29
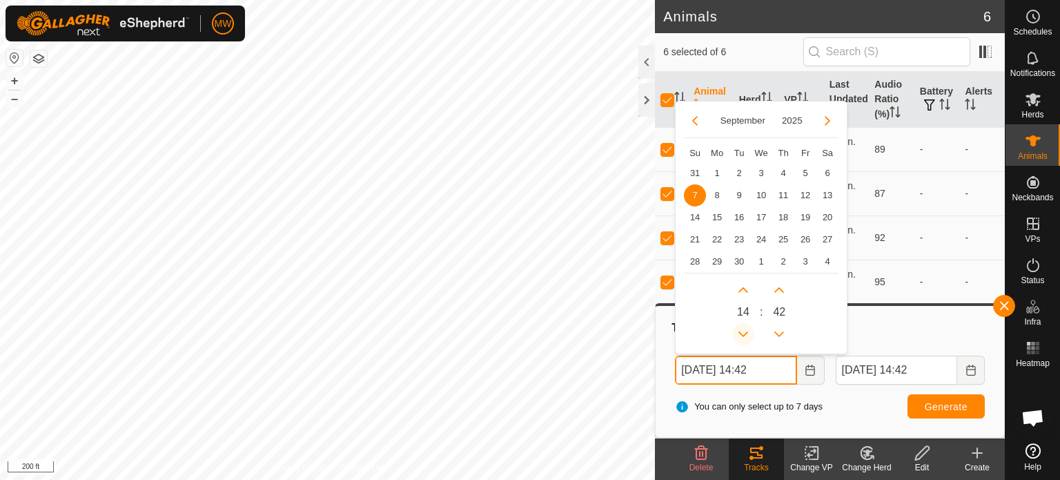
click at [738, 334] on button "Previous Hour" at bounding box center [743, 334] width 22 height 22
click at [738, 335] on span "Previous Hour" at bounding box center [738, 335] width 0 height 0
click at [738, 334] on button "Previous Hour" at bounding box center [743, 334] width 22 height 22
click at [738, 334] on icon "Previous Hour" at bounding box center [743, 333] width 11 height 11
click at [738, 334] on button "Previous Hour" at bounding box center [743, 334] width 22 height 22
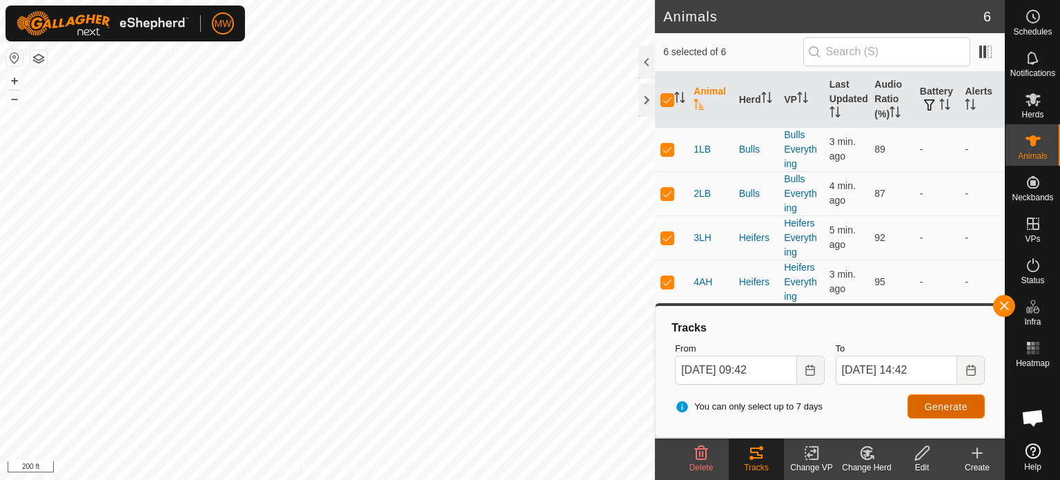
click at [968, 400] on button "Generate" at bounding box center [945, 406] width 77 height 24
click at [814, 373] on icon "Choose Date" at bounding box center [809, 369] width 9 height 11
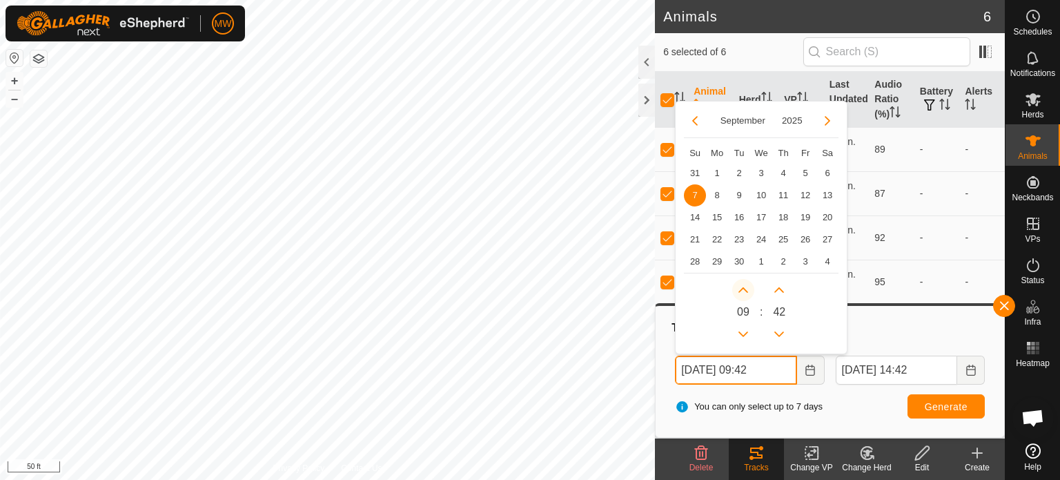
click at [738, 291] on button "Next Hour" at bounding box center [743, 290] width 22 height 22
click at [738, 292] on span "Next Hour" at bounding box center [738, 292] width 0 height 0
type input "Sep 07, 2025 12:42"
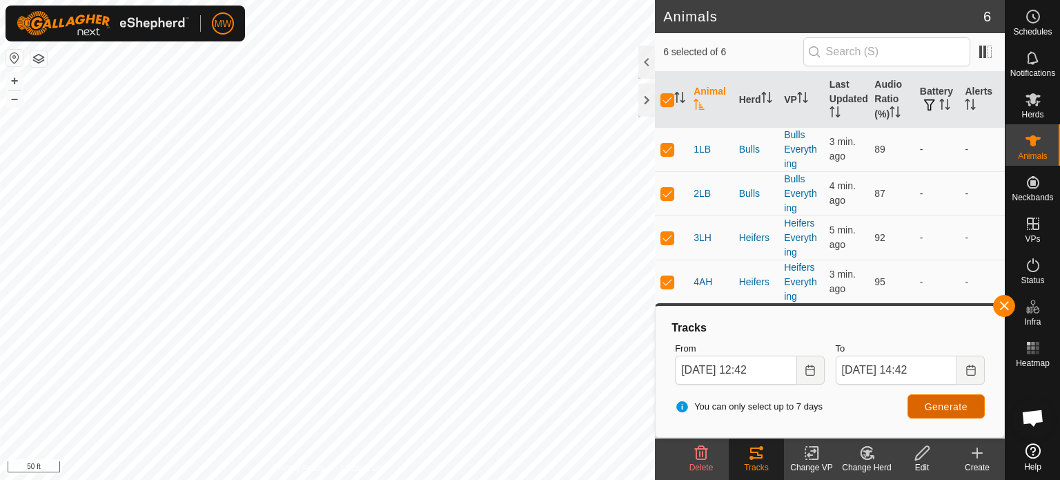
click at [958, 410] on span "Generate" at bounding box center [946, 406] width 43 height 11
